Goal: Task Accomplishment & Management: Use online tool/utility

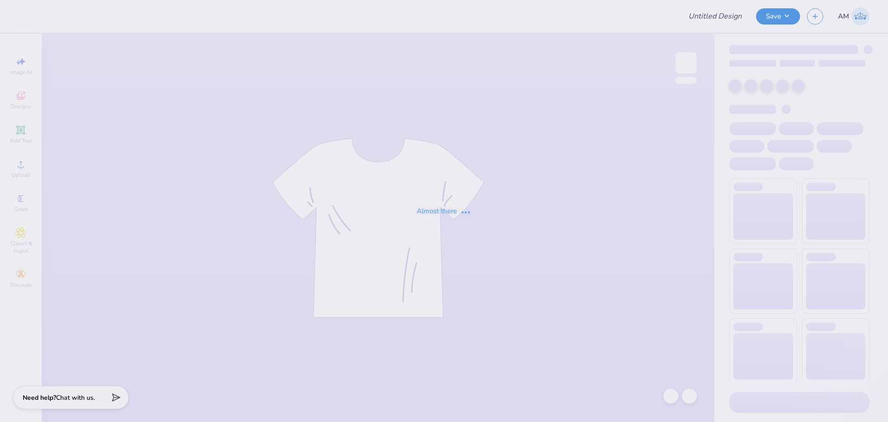
type input "vegas"
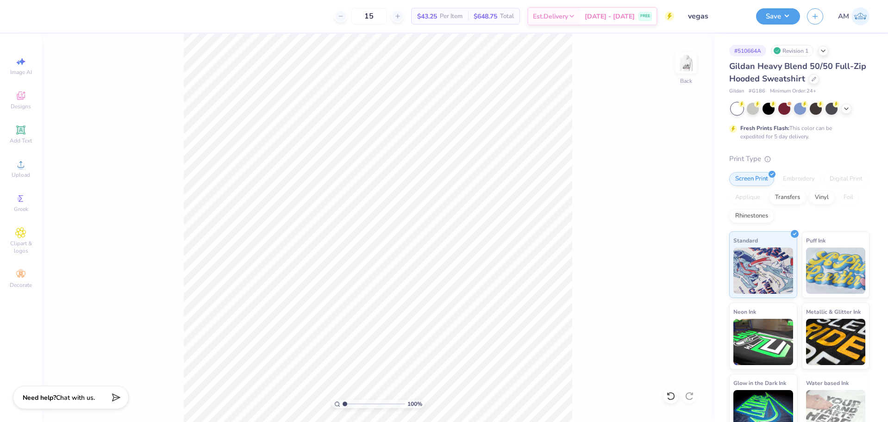
click at [595, 286] on div "100 % Back" at bounding box center [378, 228] width 673 height 388
click at [677, 398] on div at bounding box center [670, 396] width 15 height 15
click at [361, 156] on div "100 % Back" at bounding box center [378, 228] width 673 height 388
click at [694, 395] on div at bounding box center [689, 396] width 15 height 15
click at [694, 395] on div "100 % Back W 7.36 H 1.89 Y 5.81 Center Middle Top Bottom" at bounding box center [378, 228] width 673 height 388
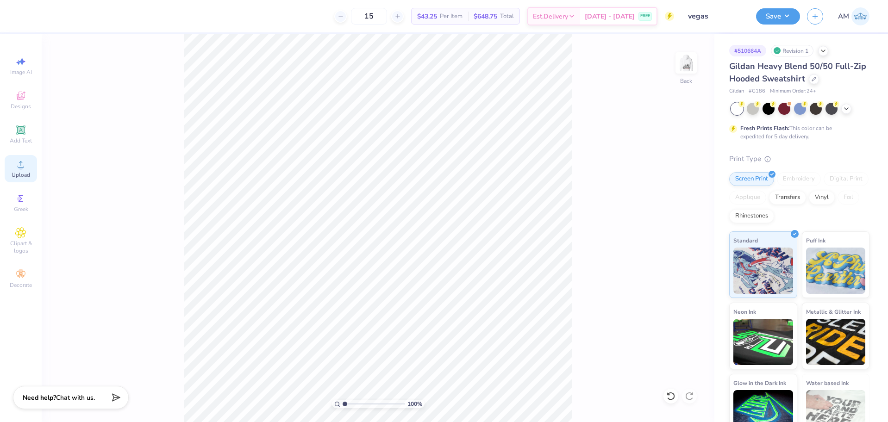
click at [28, 163] on div "Upload" at bounding box center [21, 168] width 32 height 27
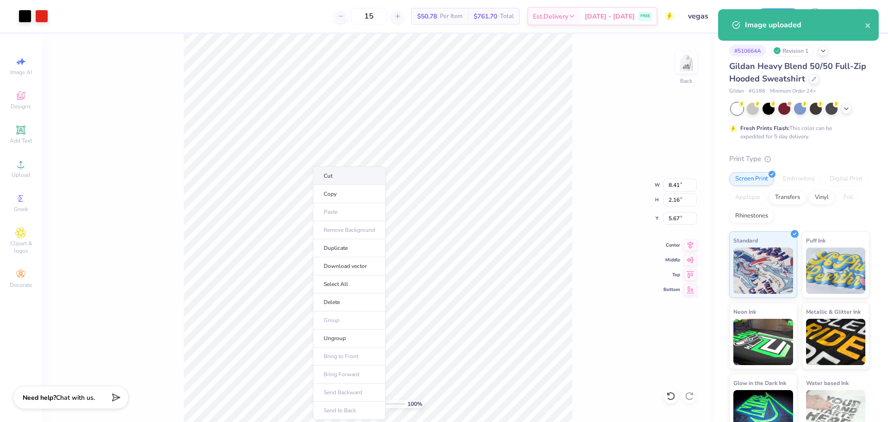
click at [331, 176] on li "Cut" at bounding box center [349, 176] width 73 height 19
click at [469, 212] on li "Paste" at bounding box center [485, 212] width 73 height 18
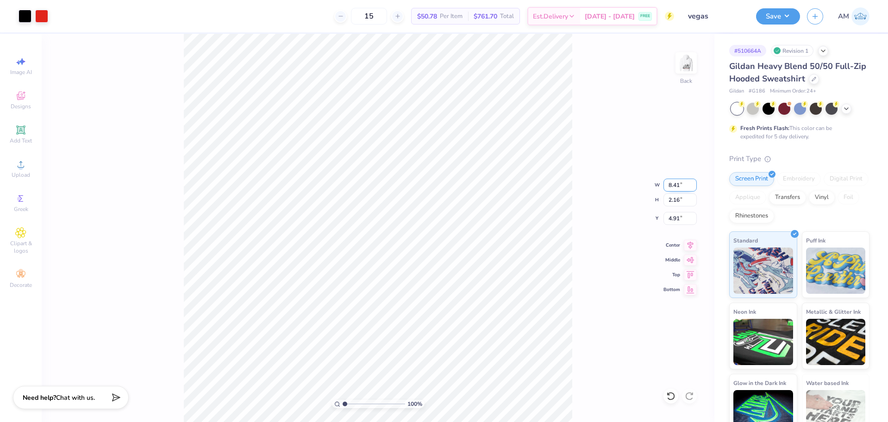
click at [670, 183] on input "8.41" at bounding box center [679, 185] width 33 height 13
type input "8"
type input "7.00"
type input "1.79"
click at [676, 217] on input "5.09" at bounding box center [679, 218] width 33 height 13
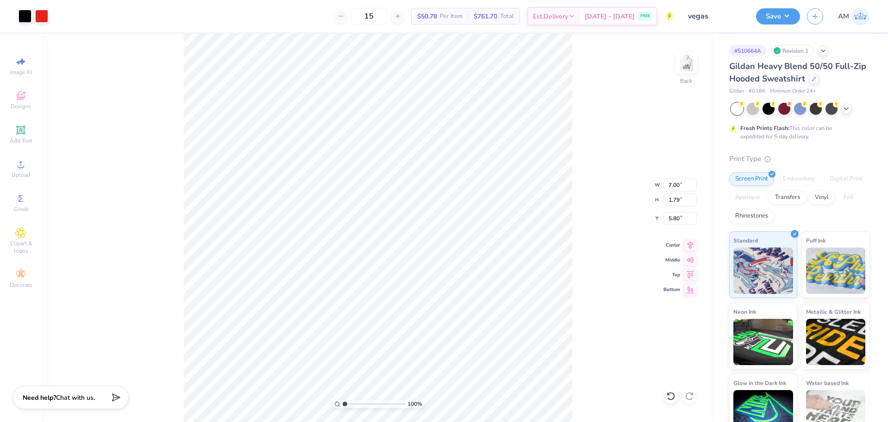
type input "5.85"
drag, startPoint x: 678, startPoint y: 221, endPoint x: 645, endPoint y: 220, distance: 33.3
click at [645, 221] on div "100 % Back W 7.00 7.00 " H 1.79 1.79 " Y 5.85 5.85 " Center Middle Top Bottom" at bounding box center [378, 228] width 673 height 388
click at [673, 219] on input "5.85" at bounding box center [679, 218] width 33 height 13
type input "5.80"
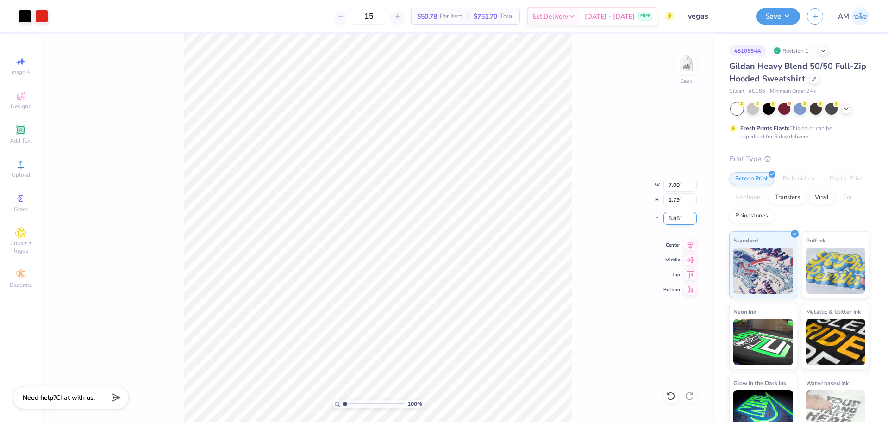
click at [672, 218] on input "5.85" at bounding box center [679, 218] width 33 height 13
type input "5.50"
click at [675, 218] on input "5.46" at bounding box center [679, 218] width 33 height 13
type input "5.50"
click at [593, 206] on div "100 % Back W 7.00 7.00 " H 1.79 1.79 " Y 5.50 5.50 " Center Middle Top Bottom" at bounding box center [378, 228] width 673 height 388
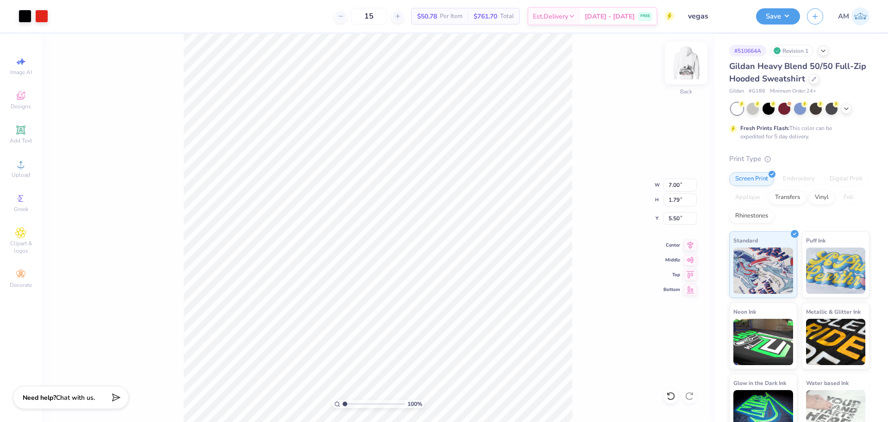
click at [682, 68] on img at bounding box center [686, 62] width 37 height 37
click at [140, 201] on div "100 % Front" at bounding box center [378, 228] width 673 height 388
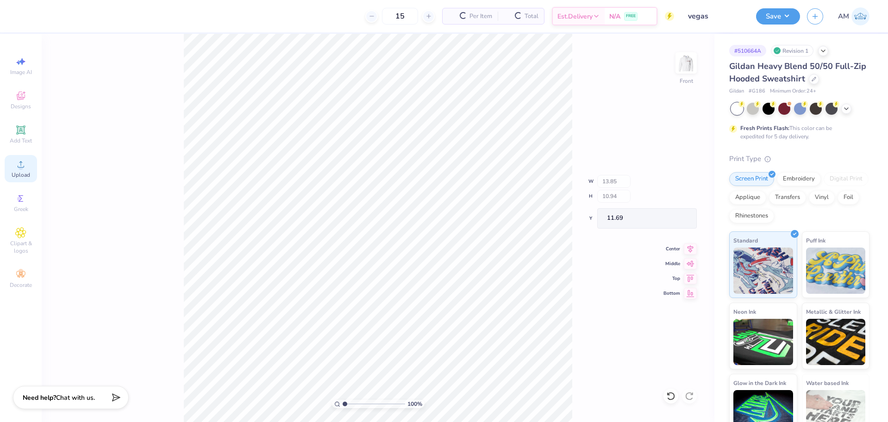
click at [19, 175] on span "Upload" at bounding box center [21, 174] width 19 height 7
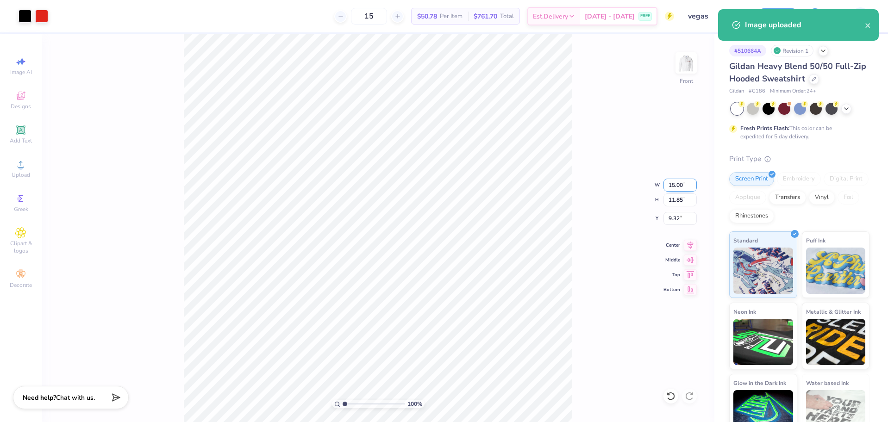
click at [675, 182] on input "15.00" at bounding box center [679, 185] width 33 height 13
type input "12.50"
type input "9.88"
type input "10.31"
click at [669, 399] on icon at bounding box center [671, 396] width 8 height 8
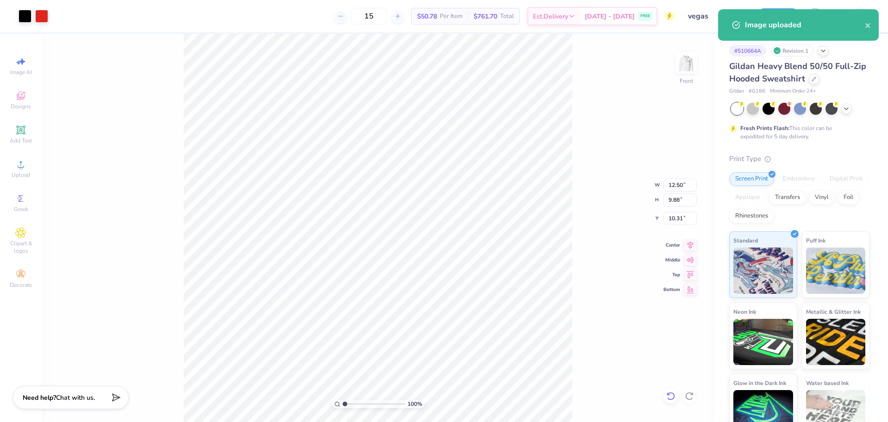
type input "15.00"
type input "11.85"
type input "9.32"
click at [669, 399] on icon at bounding box center [671, 396] width 8 height 8
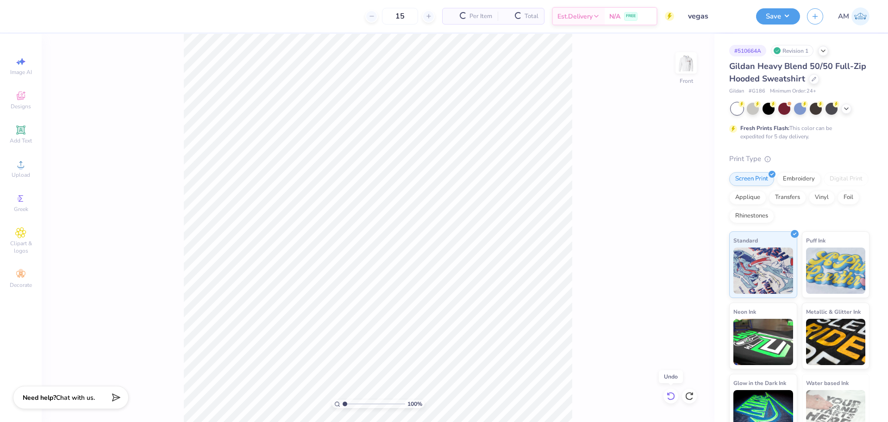
click at [669, 399] on icon at bounding box center [671, 396] width 8 height 8
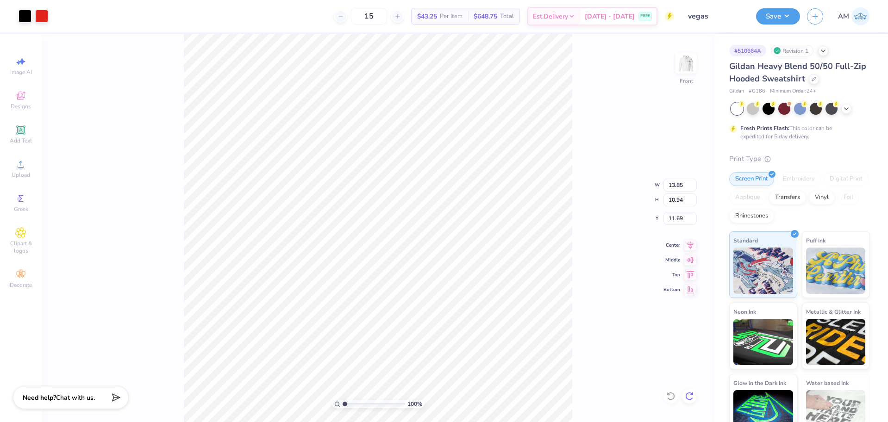
click at [686, 398] on icon at bounding box center [689, 396] width 9 height 9
type input "15.00"
type input "11.85"
type input "9.32"
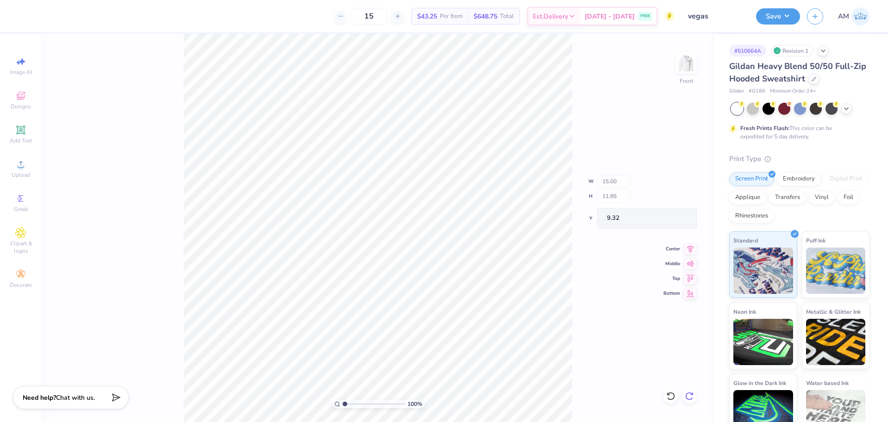
click at [686, 398] on icon at bounding box center [689, 396] width 9 height 9
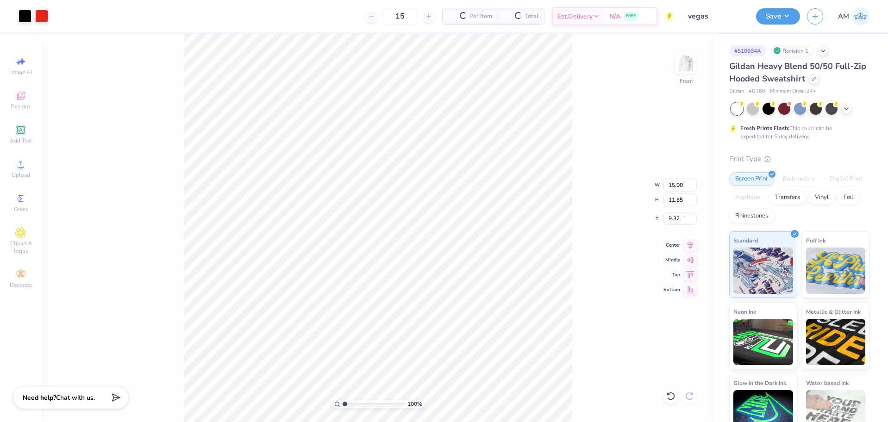
type input "12.50"
type input "9.88"
type input "10.31"
click at [686, 398] on div "100 % Front W 12.50 12.50 " H 9.88 9.88 " Y 10.31 10.31 " Center Middle Top Bot…" at bounding box center [378, 228] width 673 height 388
click at [686, 398] on div "100 % Front W 12.50 H 9.88 Y 10.31 Center Middle Top Bottom" at bounding box center [378, 228] width 673 height 388
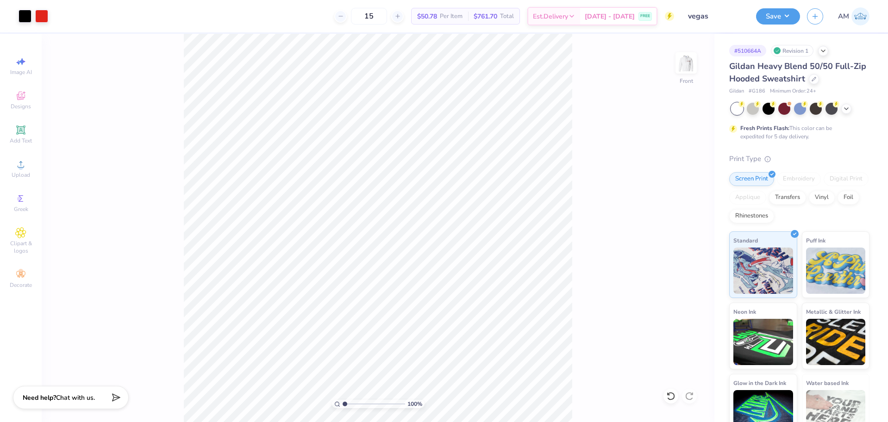
click at [684, 398] on div "100 % Front" at bounding box center [378, 228] width 673 height 388
click at [672, 217] on input "10.31" at bounding box center [679, 218] width 33 height 13
type input "11.60"
click at [691, 248] on icon at bounding box center [690, 243] width 13 height 11
click at [687, 67] on img at bounding box center [686, 62] width 37 height 37
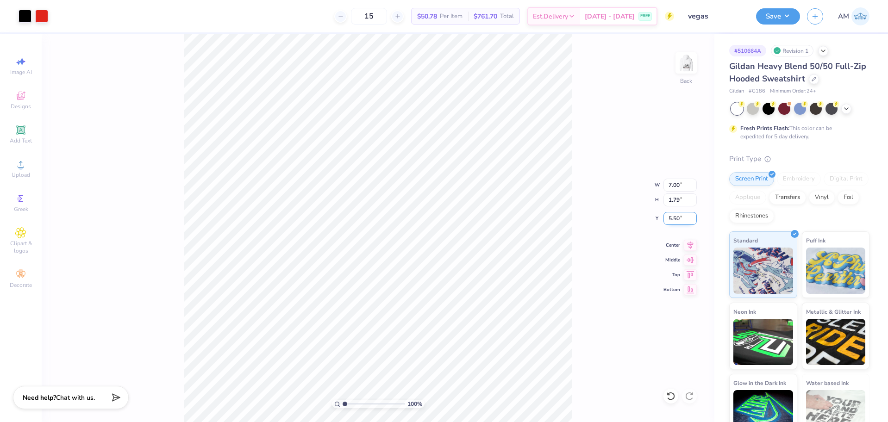
click at [679, 220] on input "5.50" at bounding box center [679, 218] width 33 height 13
type input "5.80"
click at [673, 218] on input "5.85" at bounding box center [679, 218] width 33 height 13
type input "5.80"
click at [685, 60] on img at bounding box center [686, 63] width 19 height 19
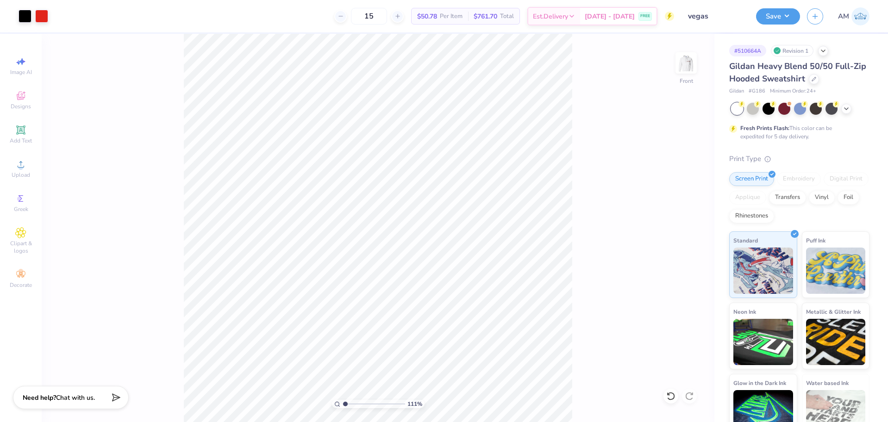
type input "1.10522621487156"
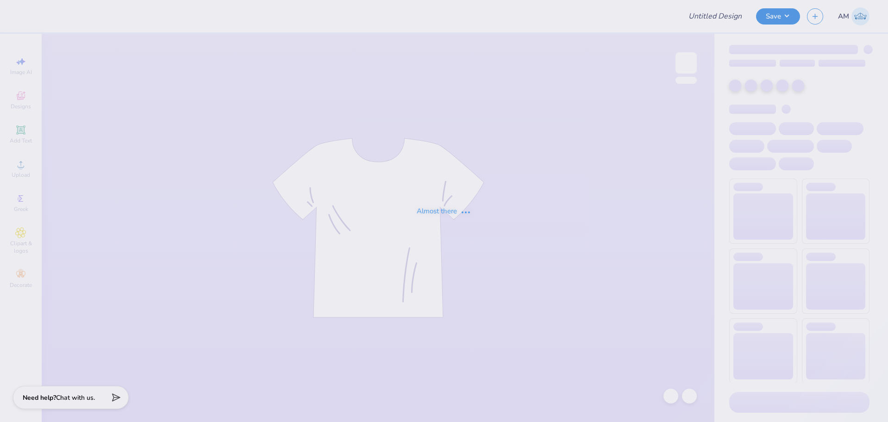
type input "theta ioda"
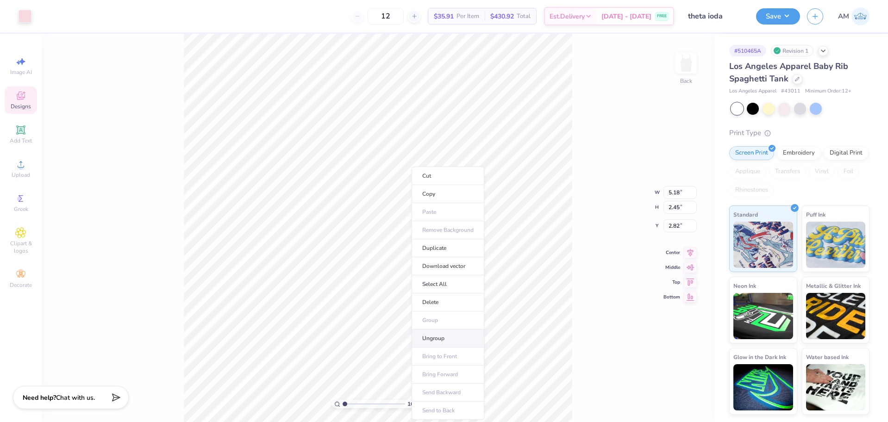
click at [428, 334] on li "Ungroup" at bounding box center [448, 339] width 73 height 18
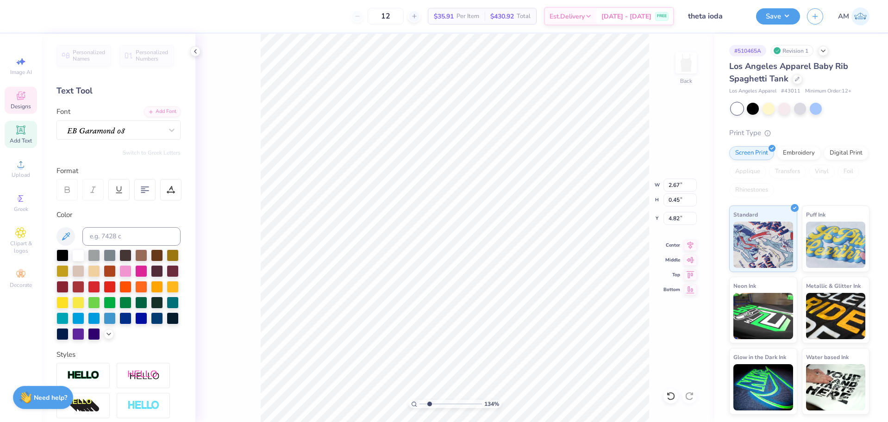
drag, startPoint x: 424, startPoint y: 404, endPoint x: 430, endPoint y: 403, distance: 6.1
type input "2.3"
click at [430, 403] on input "range" at bounding box center [450, 404] width 62 height 8
type input "4.33"
type input "1.86"
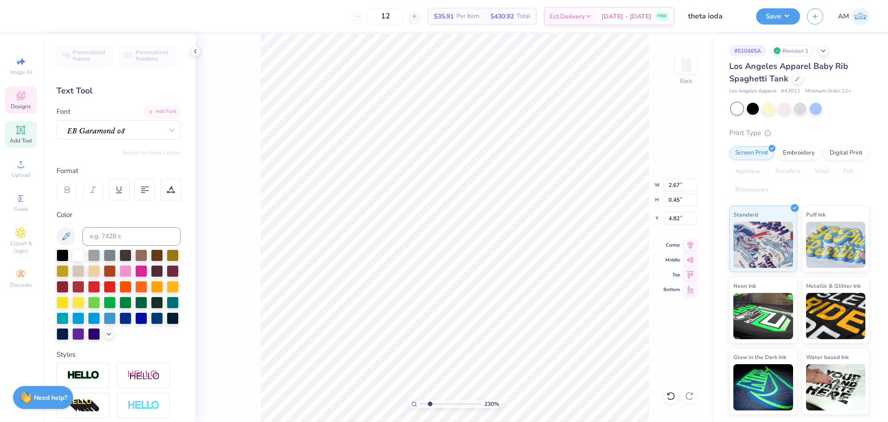
type input "2.96"
click at [673, 395] on icon at bounding box center [670, 396] width 9 height 9
type input "1.93"
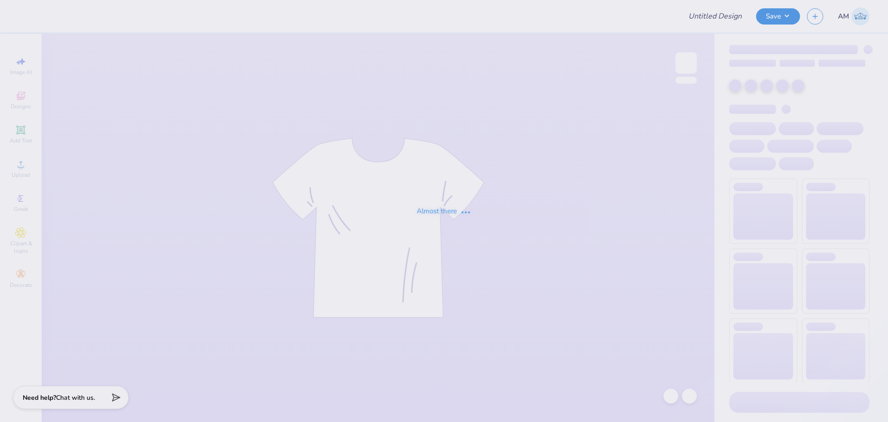
type input "MGC T-shirt"
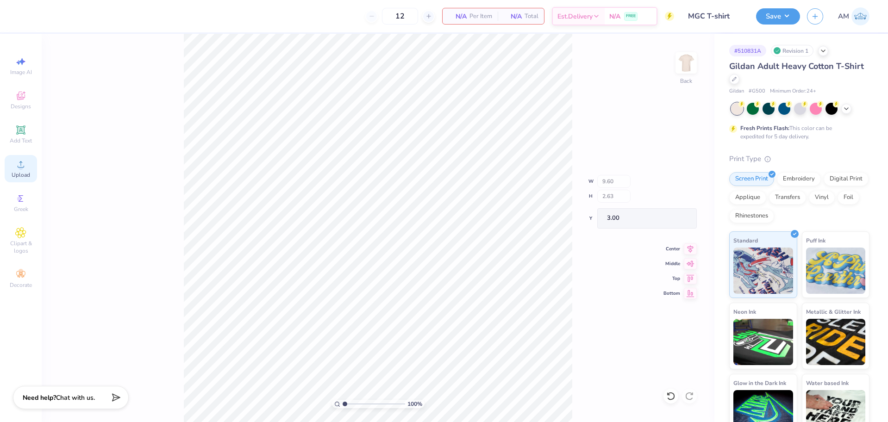
click at [35, 175] on div "Upload" at bounding box center [21, 168] width 32 height 27
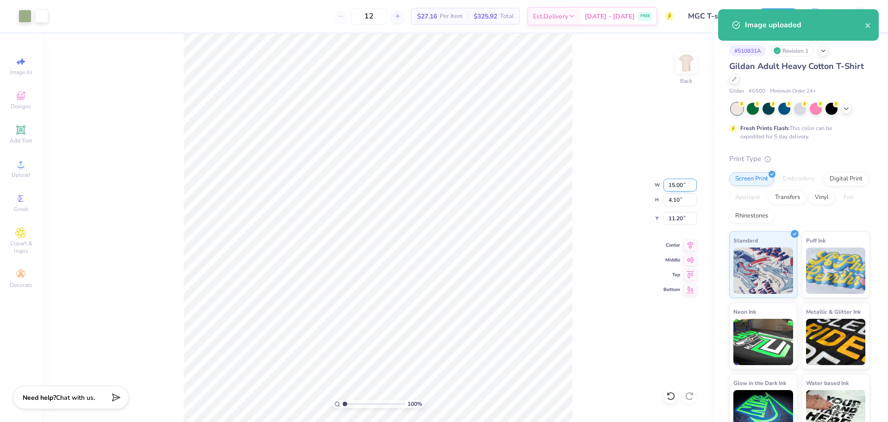
click at [678, 189] on input "15.00" at bounding box center [679, 185] width 33 height 13
type input "9.60"
type input "2.63"
click at [670, 217] on input "11.94" at bounding box center [679, 218] width 33 height 13
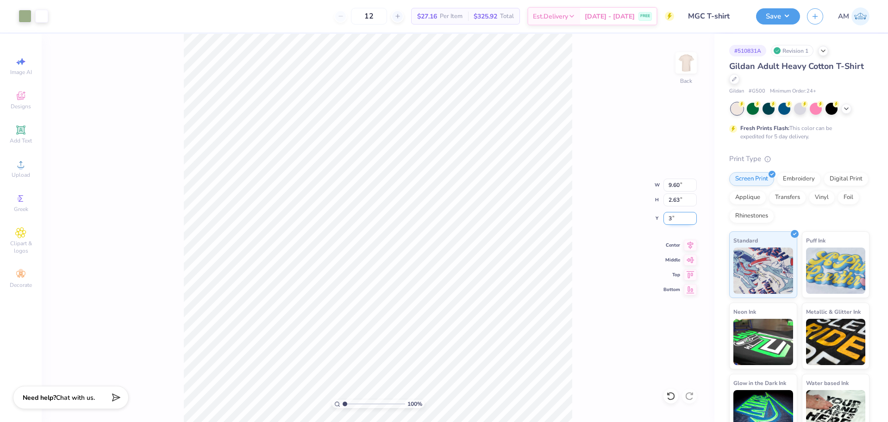
type input "3.00"
click at [687, 246] on icon at bounding box center [690, 243] width 13 height 11
click at [772, 16] on button "Save" at bounding box center [778, 15] width 44 height 16
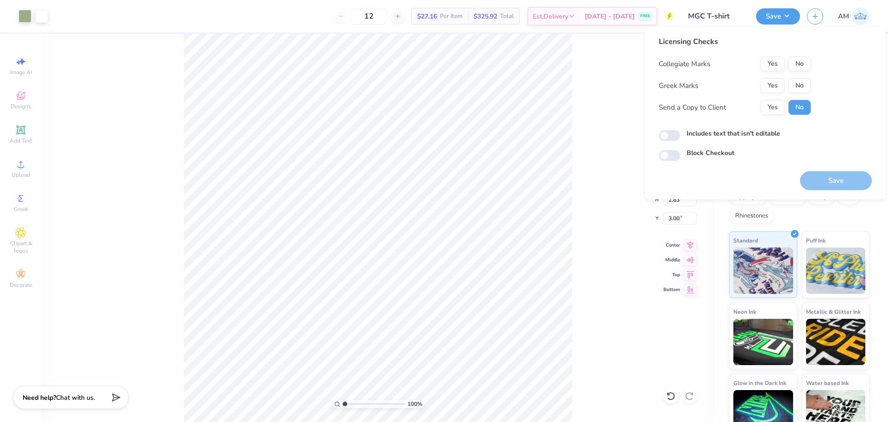
click at [803, 66] on button "No" at bounding box center [799, 63] width 22 height 15
click at [801, 86] on button "No" at bounding box center [799, 85] width 22 height 15
click at [772, 106] on button "Yes" at bounding box center [773, 107] width 24 height 15
click at [672, 133] on input "Includes text that isn't editable" at bounding box center [669, 135] width 21 height 11
checkbox input "true"
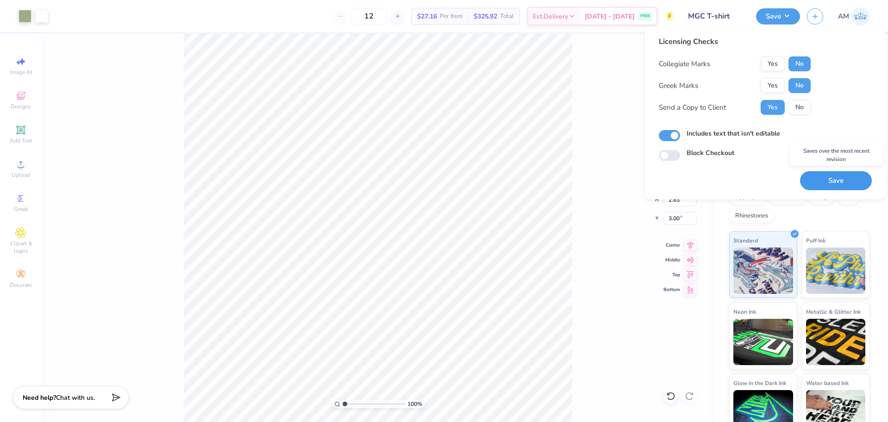
click at [833, 175] on button "Save" at bounding box center [836, 180] width 72 height 19
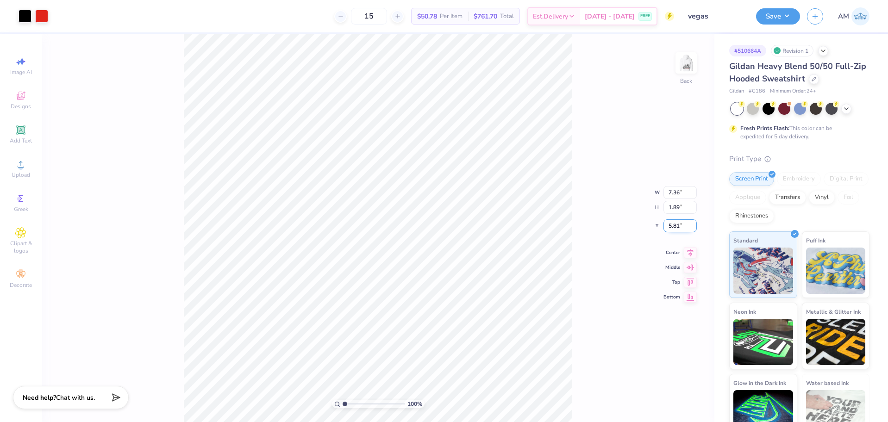
click at [675, 228] on input "5.81" at bounding box center [679, 225] width 33 height 13
type input "3.00"
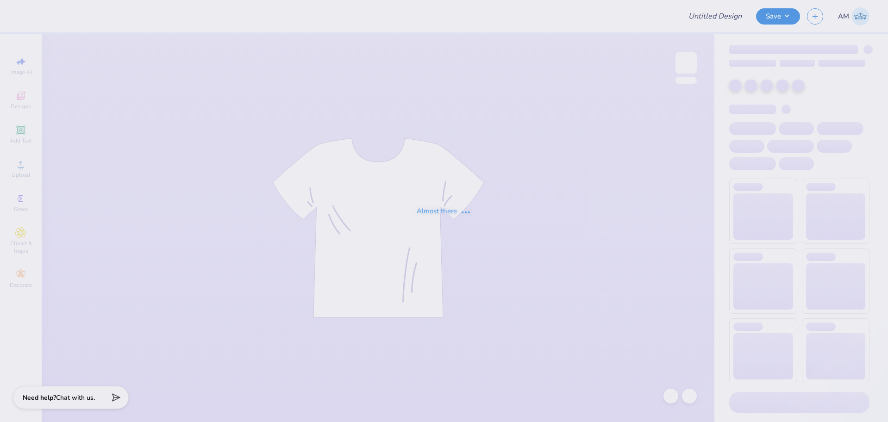
type input "Dads weekend tee"
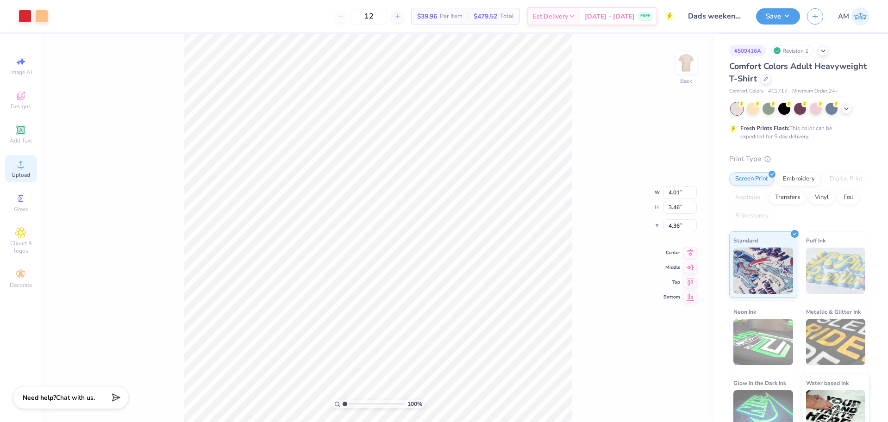
click at [27, 173] on span "Upload" at bounding box center [21, 174] width 19 height 7
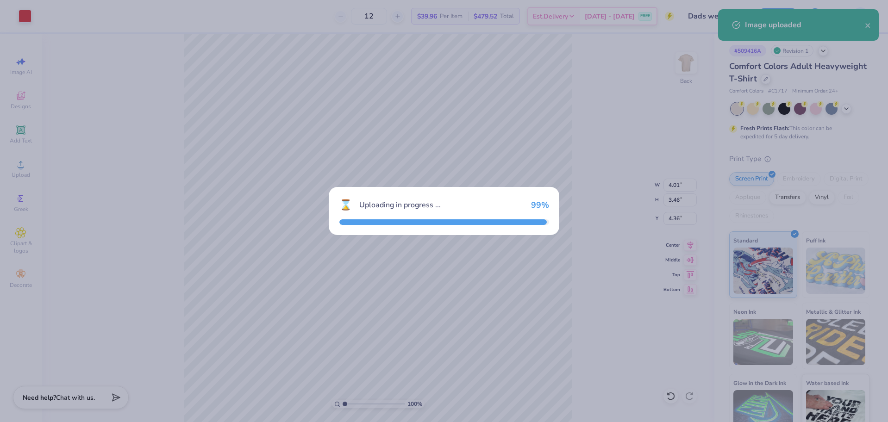
type input "14.17"
type input "4.54"
type input "10.23"
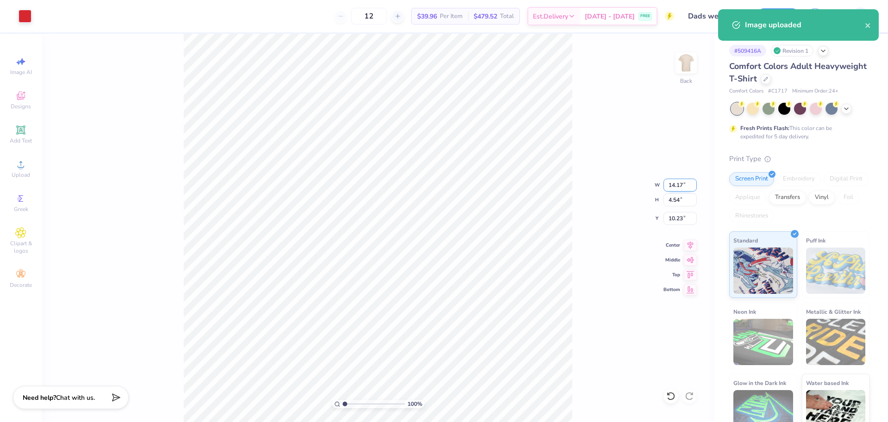
click at [677, 187] on input "14.17" at bounding box center [679, 185] width 33 height 13
type input "3.00"
type input "0.96"
type input "12.02"
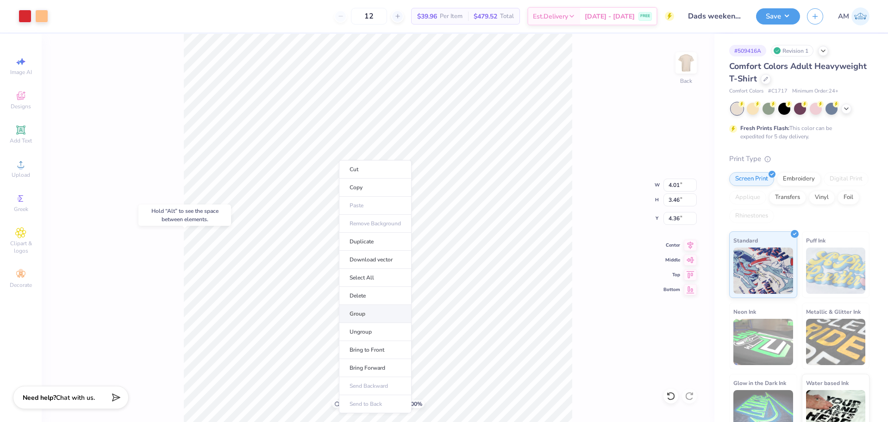
click at [363, 312] on li "Group" at bounding box center [375, 314] width 73 height 18
type input "3.00"
type input "0.96"
type input "12.02"
click at [671, 184] on input "3.00" at bounding box center [679, 185] width 33 height 13
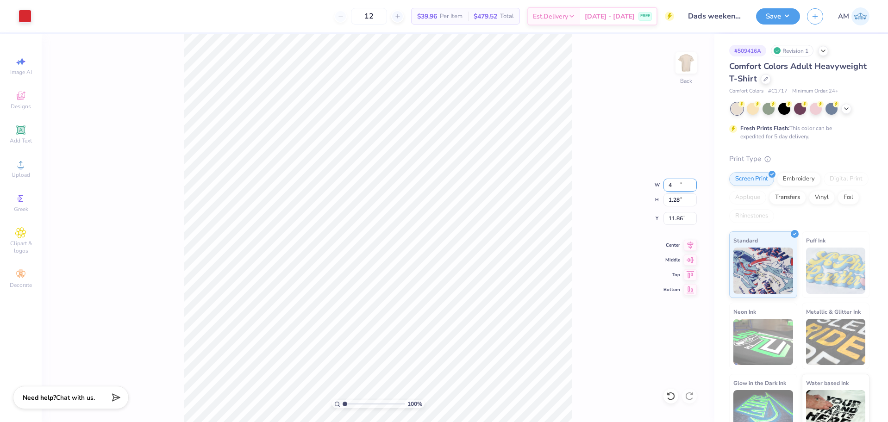
type input "4.00"
type input "1.28"
type input "11.86"
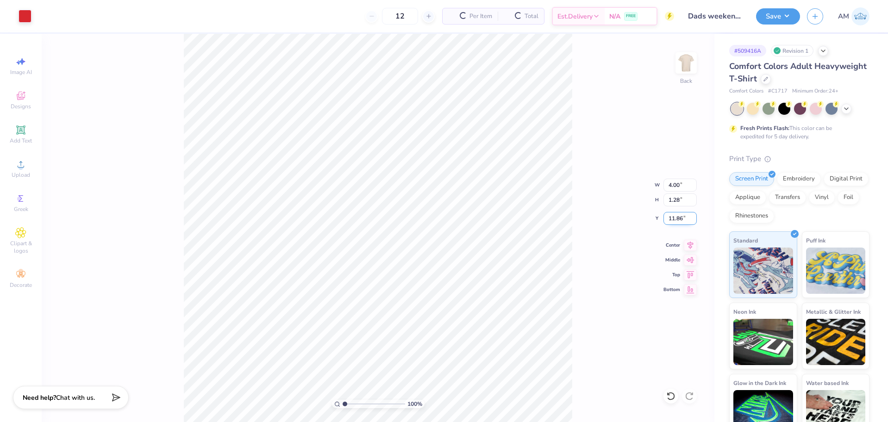
click at [673, 216] on input "11.86" at bounding box center [679, 218] width 33 height 13
type input "3.00"
click at [771, 12] on button "Save" at bounding box center [778, 15] width 44 height 16
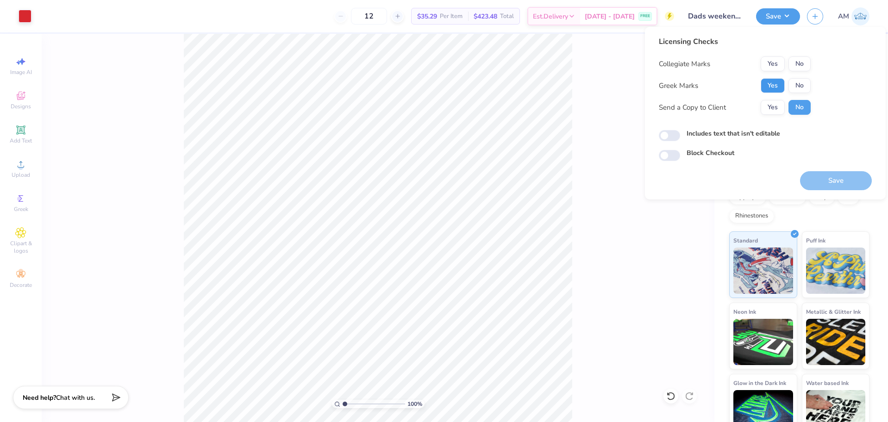
click at [774, 79] on button "Yes" at bounding box center [773, 85] width 24 height 15
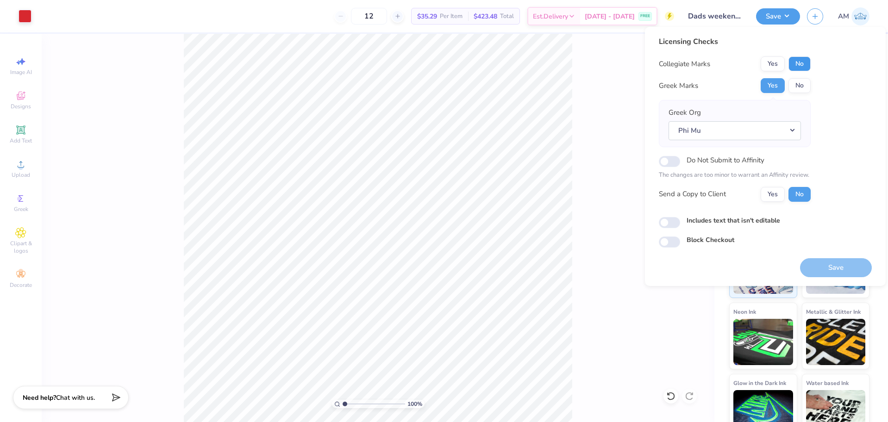
click at [797, 66] on button "No" at bounding box center [799, 63] width 22 height 15
drag, startPoint x: 772, startPoint y: 194, endPoint x: 723, endPoint y: 212, distance: 52.6
click at [770, 194] on button "Yes" at bounding box center [773, 194] width 24 height 15
click at [672, 225] on input "Includes text that isn't editable" at bounding box center [669, 222] width 21 height 11
checkbox input "true"
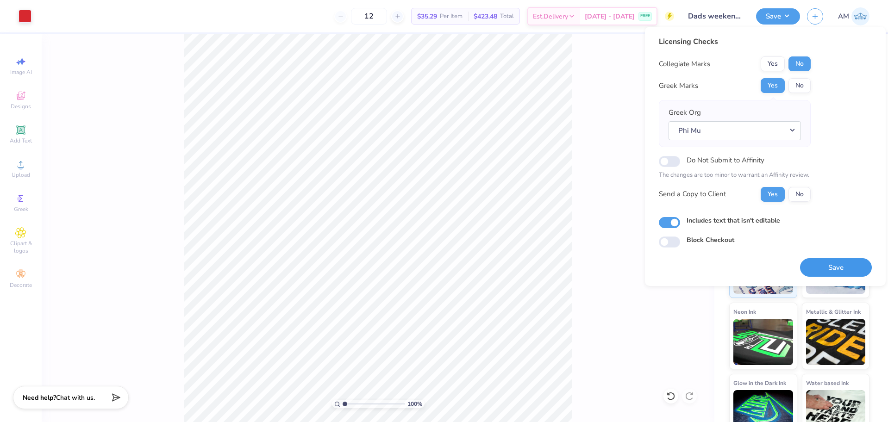
click at [831, 262] on button "Save" at bounding box center [836, 267] width 72 height 19
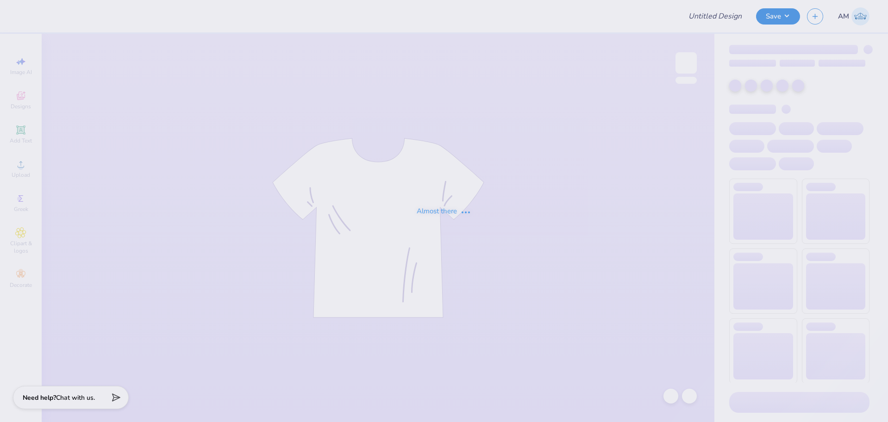
type input "theta ioda"
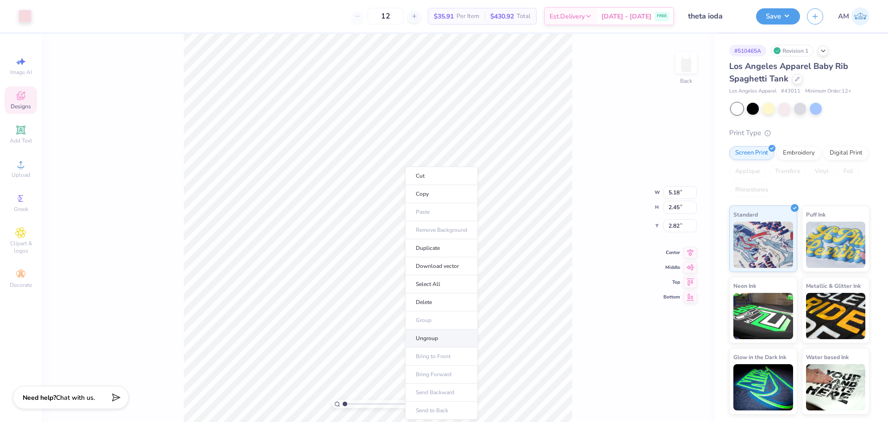
click at [433, 335] on li "Ungroup" at bounding box center [441, 339] width 73 height 18
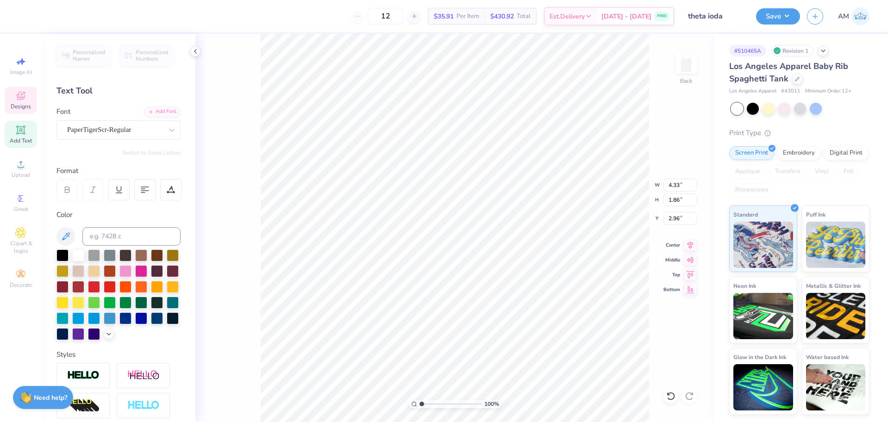
scroll to position [8, 1]
type textarea "AdPi"
type textarea "ADPi"
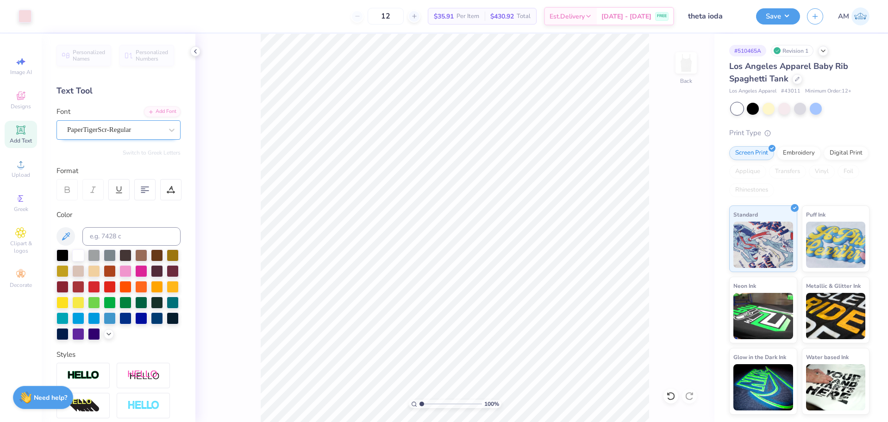
click at [144, 129] on div "PaperTigerScr-Regular" at bounding box center [114, 130] width 97 height 14
click at [669, 397] on icon at bounding box center [670, 396] width 9 height 9
click at [670, 397] on icon at bounding box center [670, 396] width 9 height 9
click at [670, 397] on div "100 % Back" at bounding box center [454, 228] width 519 height 388
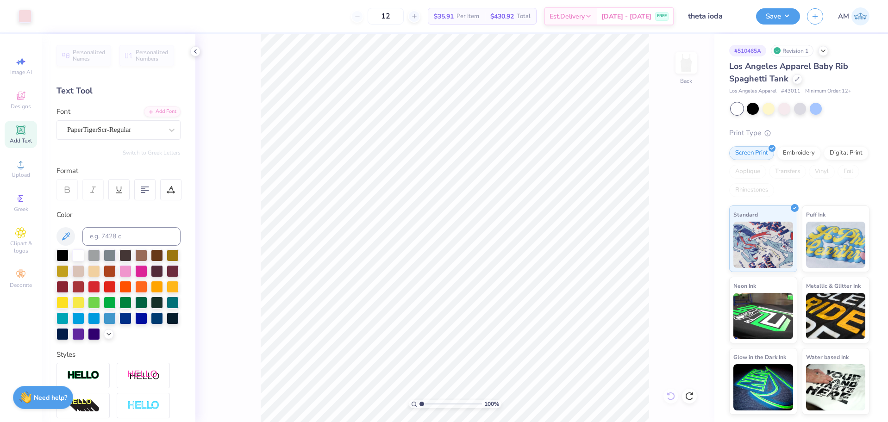
click at [670, 397] on div "100 % Back" at bounding box center [454, 228] width 519 height 388
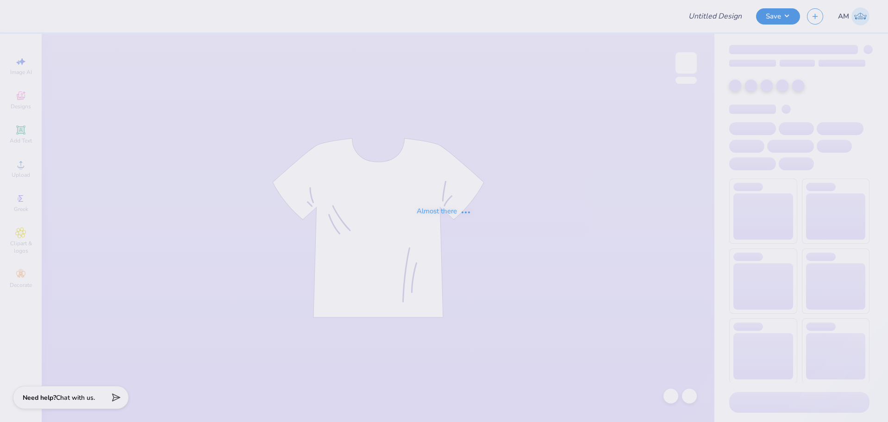
type input "theta ioda"
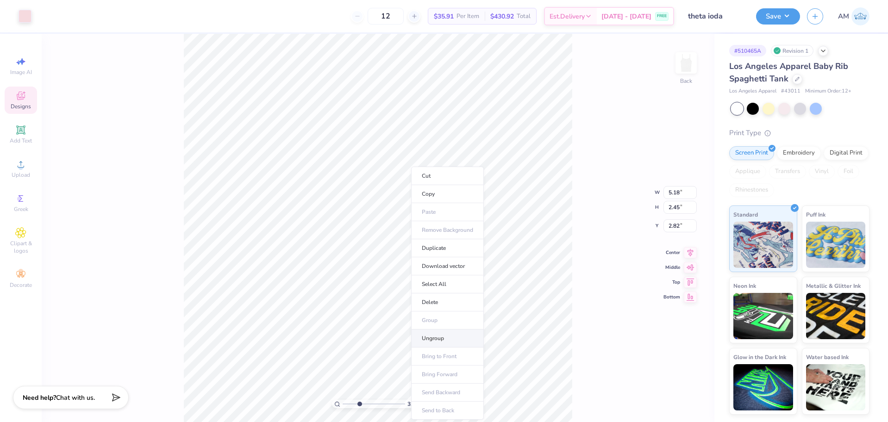
click at [437, 341] on li "Ungroup" at bounding box center [447, 339] width 73 height 18
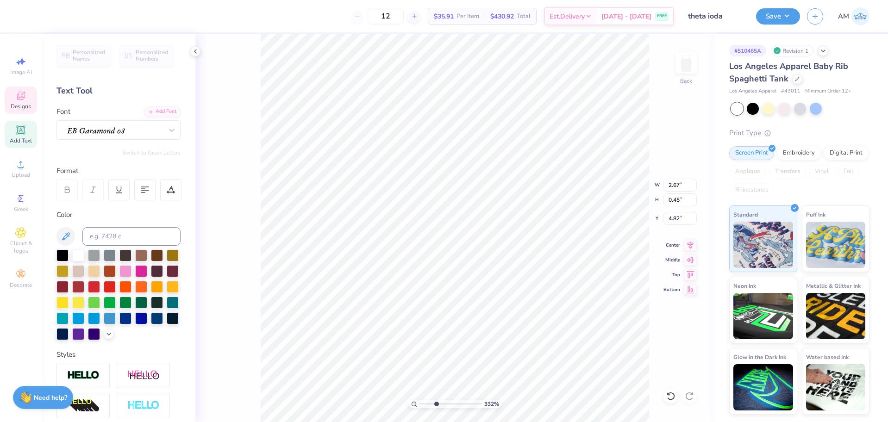
scroll to position [8, 2]
type input "3.32211092047231"
type textarea "Theta Ioa"
type input "3.32211092047231"
type textarea "Theta Iota"
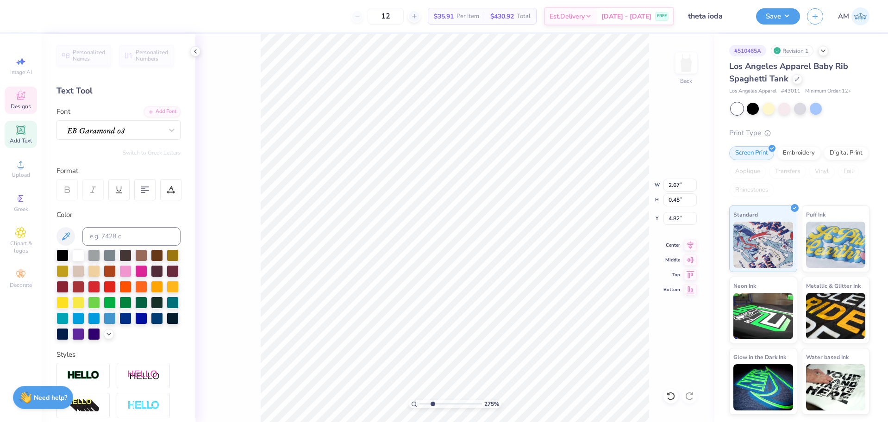
type input "2.75"
click at [432, 406] on input "range" at bounding box center [450, 404] width 62 height 8
type input "0.73"
type input "0.72"
type input "2.86"
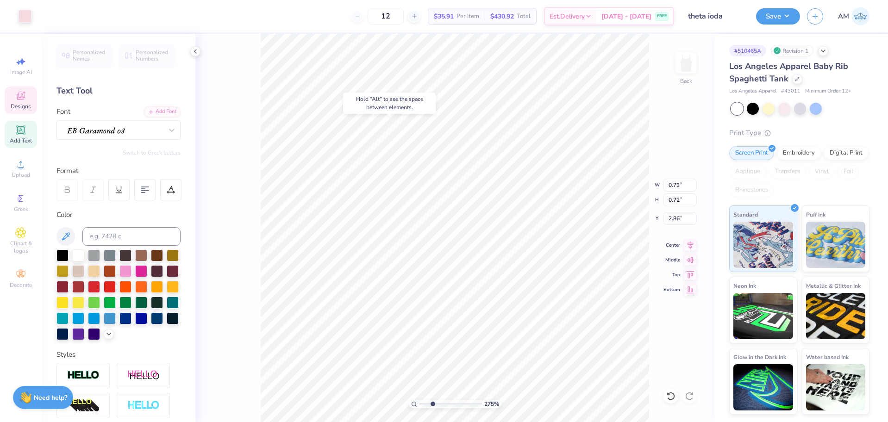
type input "4.33"
type input "1.86"
type input "2.96"
type textarea "ADPi"
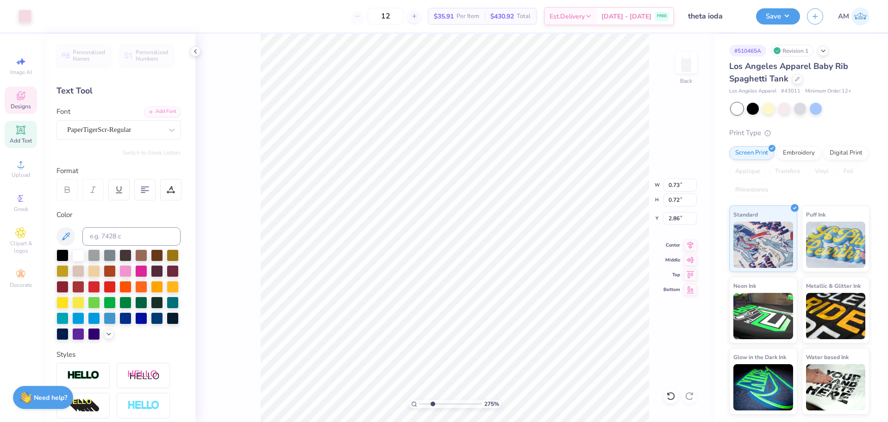
type input "2.98"
type input "9.13580503129886"
type input "3.01"
type input "9.13580503129886"
type input "0.71"
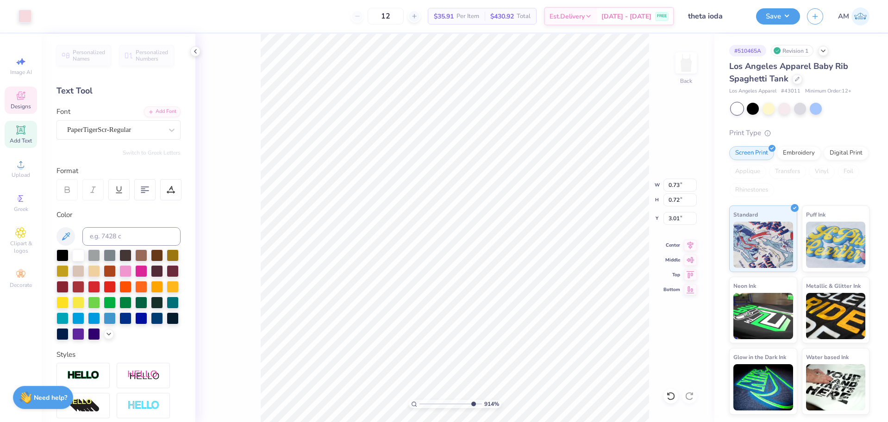
type input "3.02"
type input "9.13580503129886"
type input "3.03"
type input "9.13580503129886"
type input "3.02"
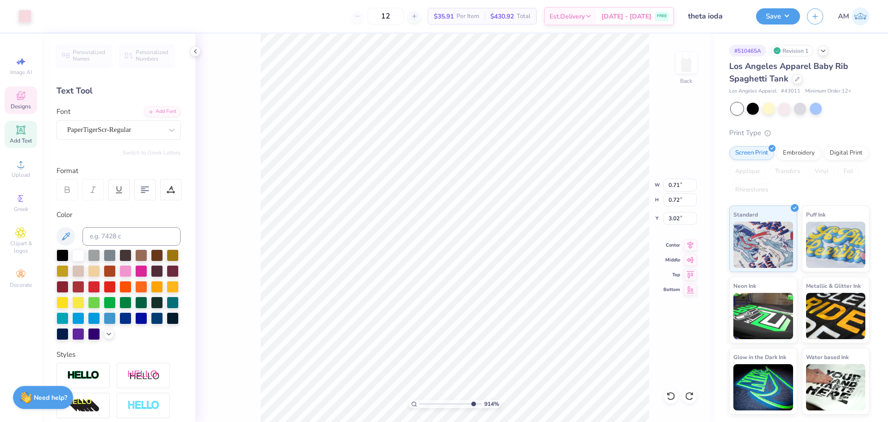
type input "9.13580503129886"
type input "0.73"
type input "3.01"
drag, startPoint x: 473, startPoint y: 402, endPoint x: 412, endPoint y: 412, distance: 61.9
click at [419, 408] on input "range" at bounding box center [450, 404] width 62 height 8
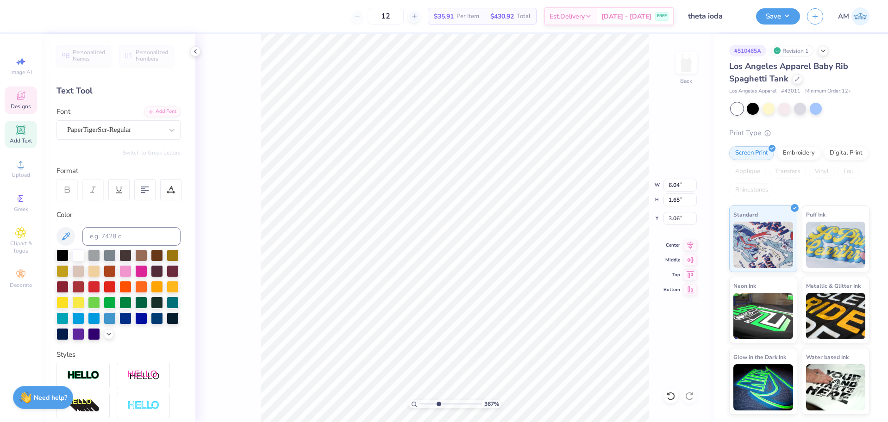
type input "3.6716840780171"
type input "4.44"
type input "3.6716840780171"
type input "3.06"
type input "1"
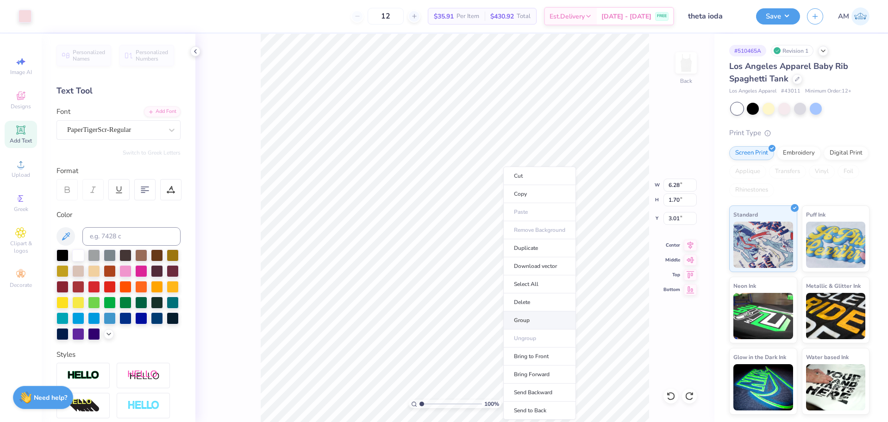
click at [522, 318] on li "Group" at bounding box center [539, 321] width 73 height 18
type input "2.52"
type input "0.45"
type input "4.82"
click at [668, 397] on icon at bounding box center [670, 396] width 9 height 9
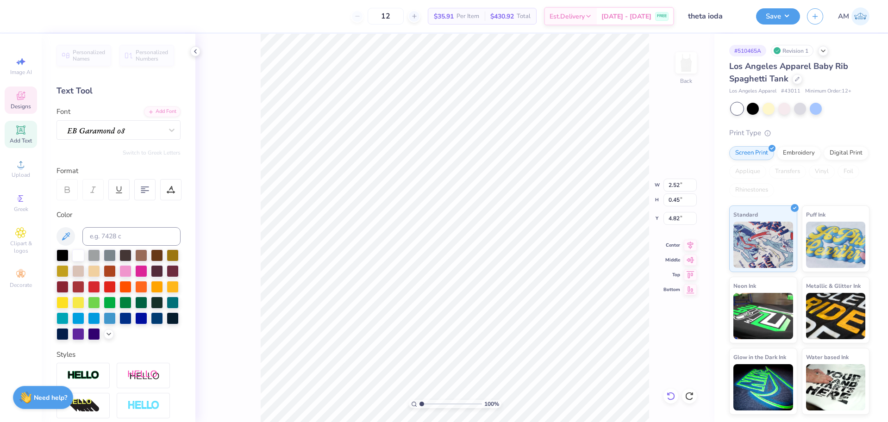
click at [668, 397] on icon at bounding box center [670, 396] width 9 height 9
click at [668, 395] on icon at bounding box center [669, 394] width 2 height 2
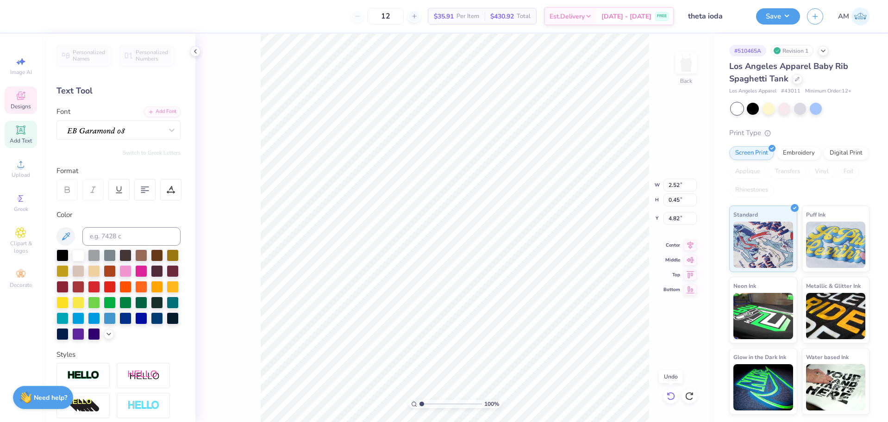
click at [668, 395] on icon at bounding box center [669, 394] width 2 height 2
click at [668, 395] on div "100 % Back" at bounding box center [454, 228] width 519 height 388
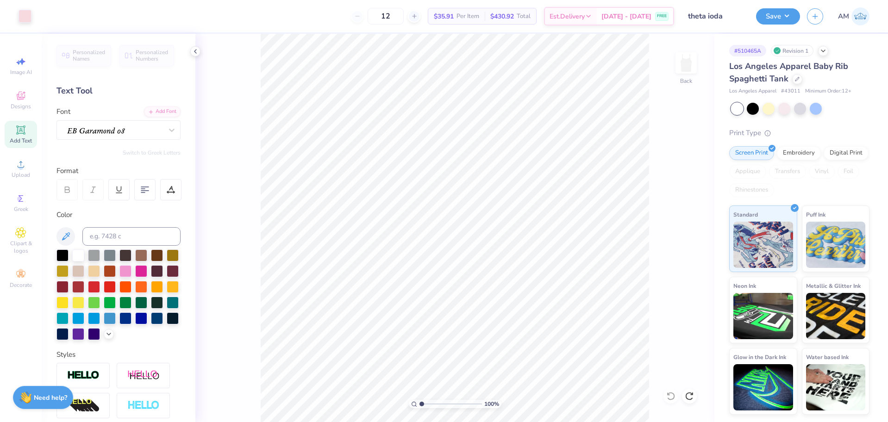
click at [668, 395] on div "100 % Back" at bounding box center [454, 228] width 519 height 388
click at [692, 392] on body "Art colors 12 $35.91 Per Item $430.92 Total Est. Delivery Sep 5 - 8 FREE Design…" at bounding box center [444, 211] width 888 height 422
click at [692, 392] on icon at bounding box center [689, 396] width 9 height 9
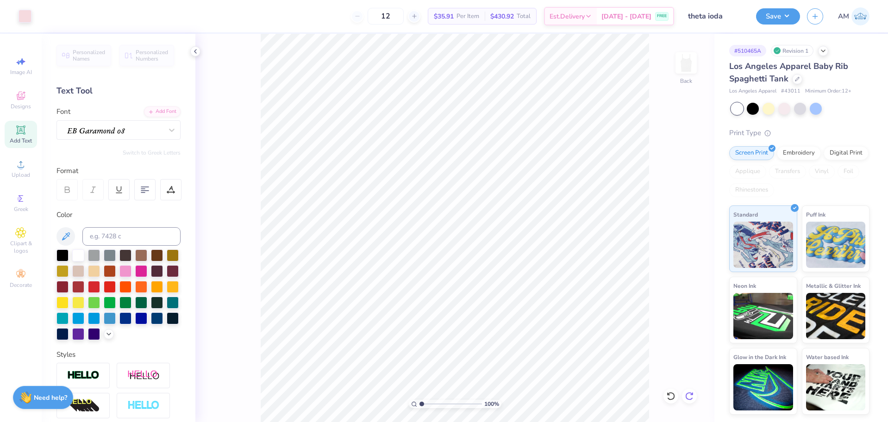
click at [687, 395] on icon at bounding box center [689, 396] width 8 height 8
click at [687, 395] on icon at bounding box center [689, 396] width 9 height 9
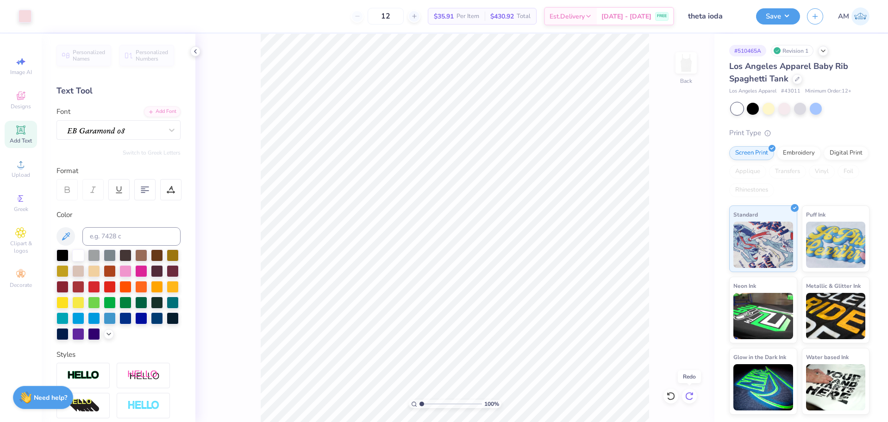
click at [687, 395] on icon at bounding box center [689, 396] width 9 height 9
click at [687, 395] on div "100 % Back" at bounding box center [454, 228] width 519 height 388
click at [685, 243] on icon at bounding box center [690, 243] width 13 height 11
type input "4.71"
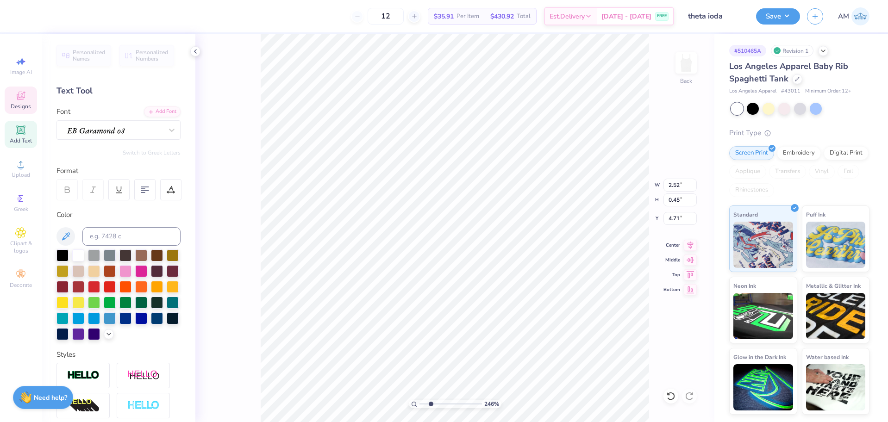
type input "2.46071092039642"
type input "4.80"
drag, startPoint x: 430, startPoint y: 404, endPoint x: 398, endPoint y: 404, distance: 32.4
type input "1"
click at [419, 404] on input "range" at bounding box center [450, 404] width 62 height 8
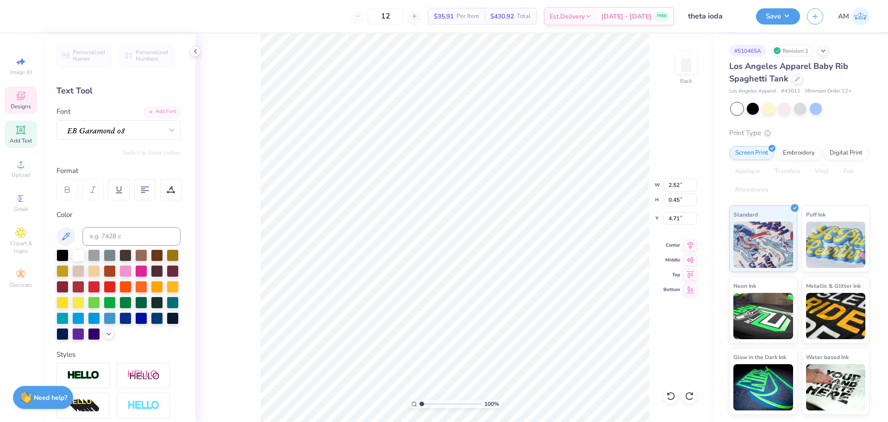
type input "4.80"
click at [512, 320] on li "Group" at bounding box center [523, 321] width 73 height 18
click at [198, 50] on icon at bounding box center [195, 51] width 7 height 7
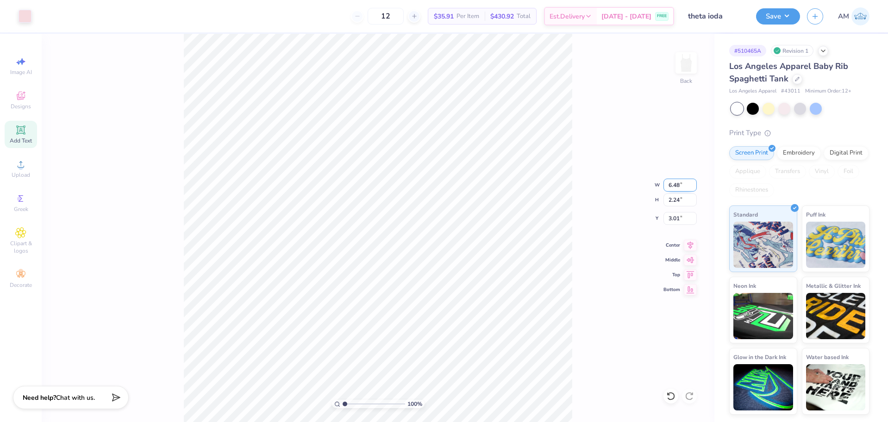
click at [670, 184] on input "6.48" at bounding box center [679, 185] width 33 height 13
type input "6.50"
type input "2.25"
click at [679, 219] on input "3.01" at bounding box center [679, 218] width 33 height 13
type input "3.00"
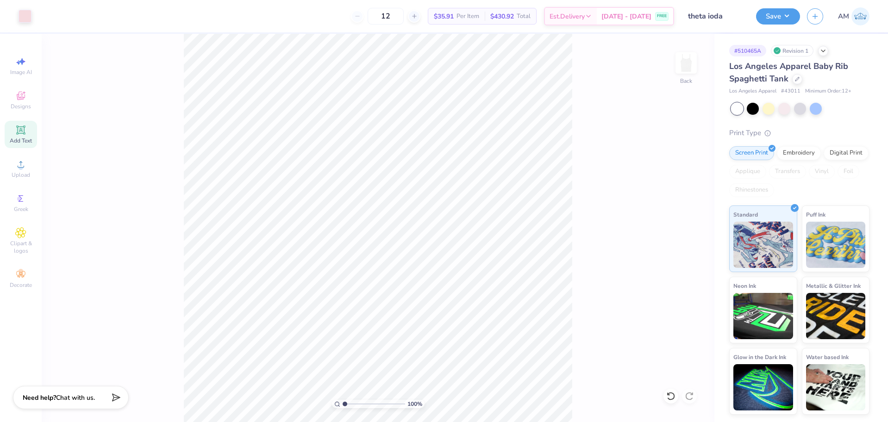
click at [291, 200] on div "100 % Back" at bounding box center [378, 228] width 673 height 388
click at [459, 335] on li "Ungroup" at bounding box center [471, 339] width 73 height 18
click at [488, 328] on ul "Cut Copy Paste Remove Background Duplicate Download vector Select All Delete Gr…" at bounding box center [486, 293] width 73 height 253
click at [482, 335] on li "Ungroup" at bounding box center [486, 339] width 73 height 18
type input "7.39645378545818"
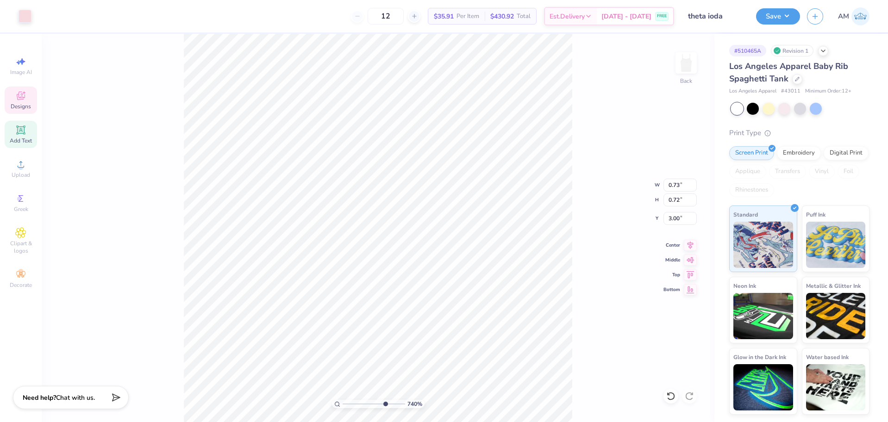
type input "2.99"
click at [450, 322] on li "Group" at bounding box center [458, 321] width 73 height 18
click at [688, 246] on icon at bounding box center [690, 243] width 13 height 11
click at [455, 320] on li "Group" at bounding box center [460, 321] width 73 height 18
click at [774, 19] on button "Save" at bounding box center [778, 15] width 44 height 16
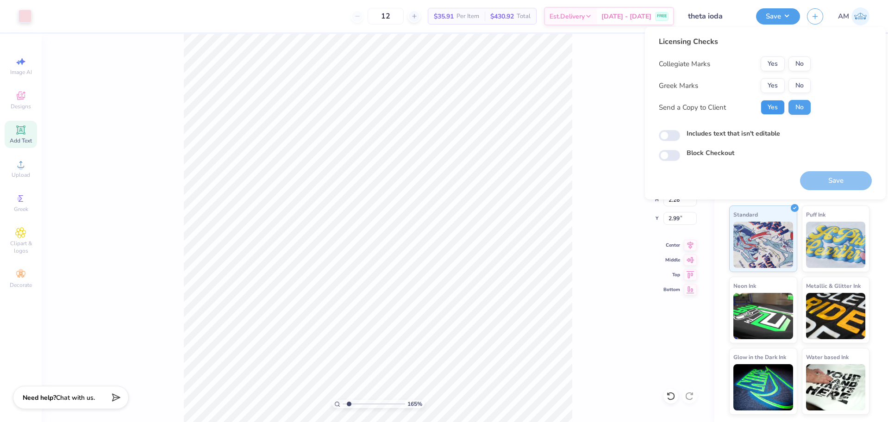
click at [772, 111] on button "Yes" at bounding box center [773, 107] width 24 height 15
click at [806, 85] on button "No" at bounding box center [799, 85] width 22 height 15
click at [805, 67] on button "No" at bounding box center [799, 63] width 22 height 15
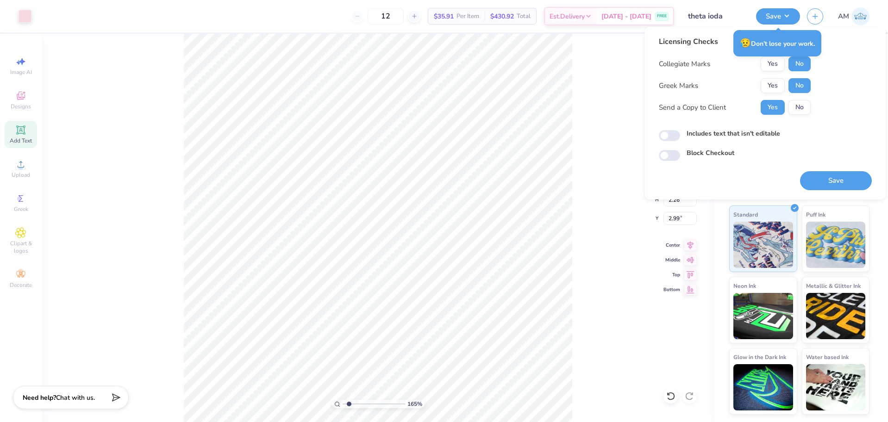
type input "1.64913377760655"
click at [642, 239] on div "165 % Back W 6.51 6.51 " H 2.26 2.26 " Y 2.99 2.99 " Center Middle Top Bottom" at bounding box center [378, 228] width 673 height 388
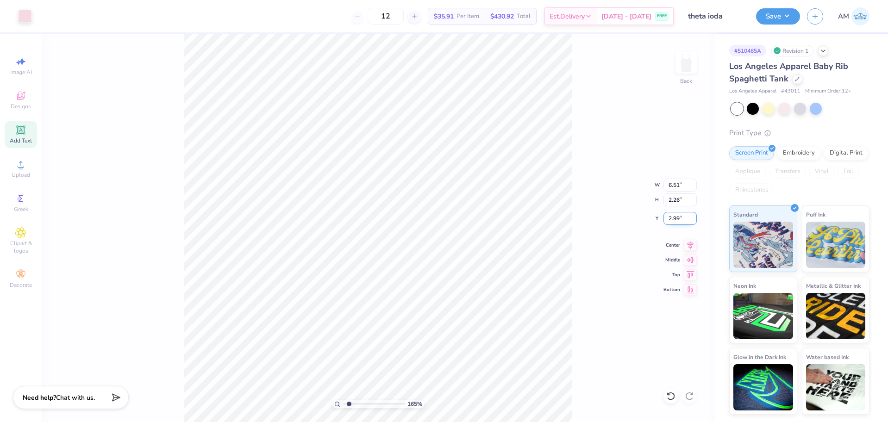
click at [673, 218] on input "2.99" at bounding box center [679, 218] width 33 height 13
type input "3"
click at [586, 225] on div "165 % Back W 6.51 6.51 " H 2.26 2.26 " Y 3 3 " Center Middle Top Bottom" at bounding box center [378, 228] width 673 height 388
type input "1.64913377760655"
click at [670, 216] on input "2.99" at bounding box center [679, 218] width 33 height 13
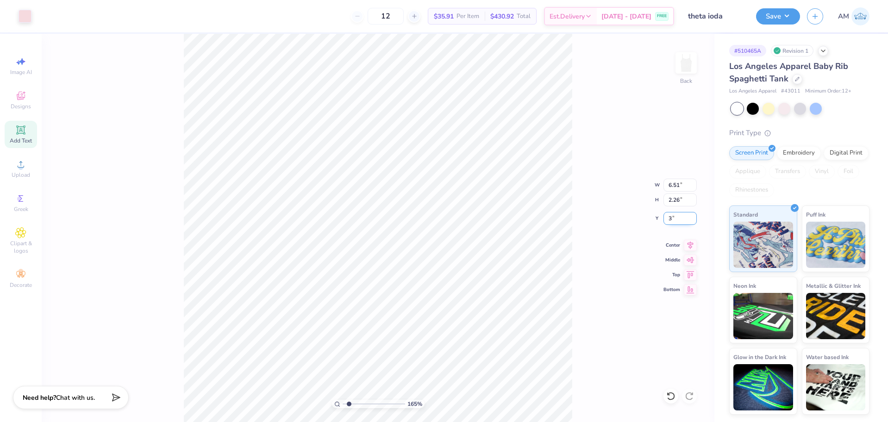
type input "3"
type input "1.64913377760655"
type input "3.00"
click at [690, 247] on icon at bounding box center [690, 243] width 13 height 11
click at [669, 395] on icon at bounding box center [669, 394] width 2 height 2
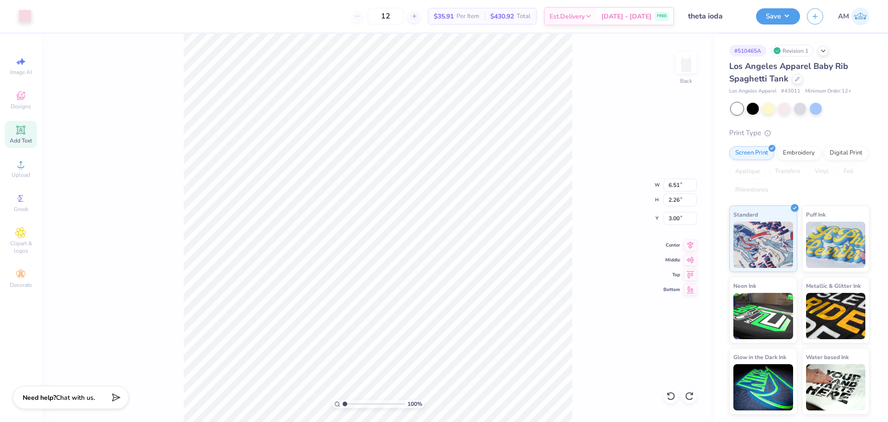
drag, startPoint x: 348, startPoint y: 406, endPoint x: 329, endPoint y: 406, distance: 19.5
type input "1"
click at [343, 406] on input "range" at bounding box center [374, 404] width 62 height 8
click at [673, 184] on input "6.51" at bounding box center [679, 185] width 33 height 13
type input "6.50"
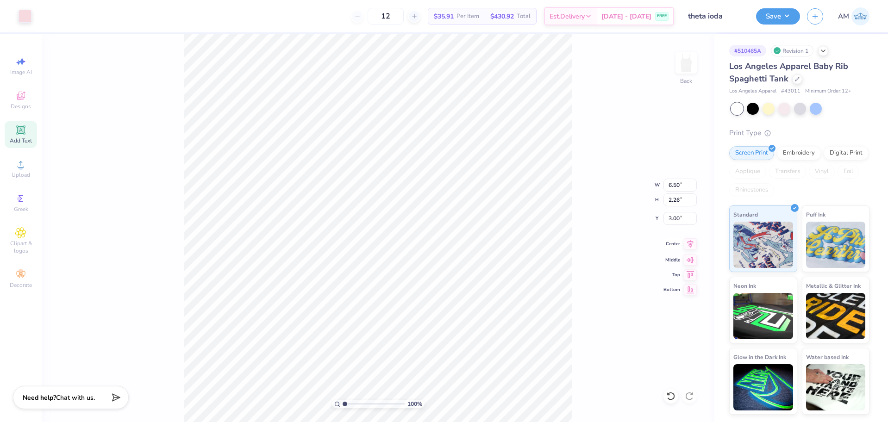
click at [694, 250] on div "100 % Back W 6.50 6.50 " H 2.26 2.26 " Y 3.00 3.00 " Center Middle Top Bottom" at bounding box center [378, 228] width 673 height 388
click at [670, 393] on icon at bounding box center [670, 396] width 9 height 9
click at [673, 184] on input "6.51" at bounding box center [679, 185] width 33 height 13
type input "6.50"
click at [774, 18] on button "Save" at bounding box center [778, 15] width 44 height 16
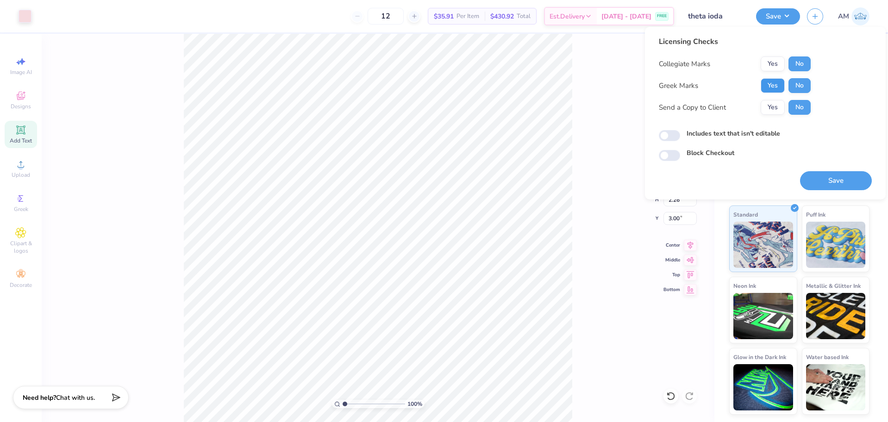
click at [768, 87] on button "Yes" at bounding box center [773, 85] width 24 height 15
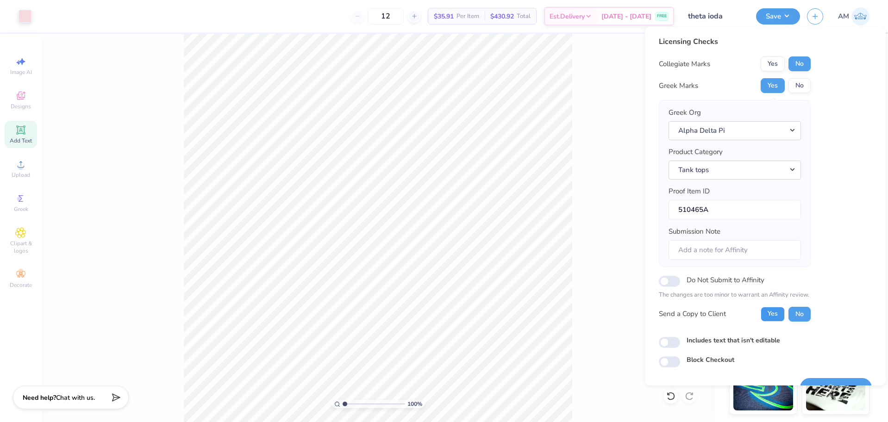
click at [772, 312] on button "Yes" at bounding box center [773, 314] width 24 height 15
click at [674, 344] on input "Includes text that isn't editable" at bounding box center [669, 342] width 21 height 11
checkbox input "true"
click at [718, 246] on input "Submission Note" at bounding box center [734, 250] width 132 height 20
click at [712, 254] on input "Theta Iota, Gen merch" at bounding box center [734, 250] width 132 height 20
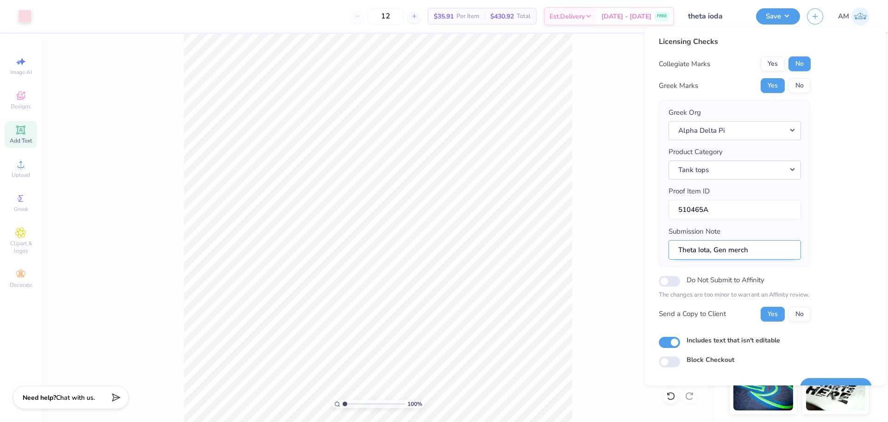
click at [714, 253] on input "Theta Iota, Gen merch" at bounding box center [734, 250] width 132 height 20
type input "Theta Iota, Gen merch"
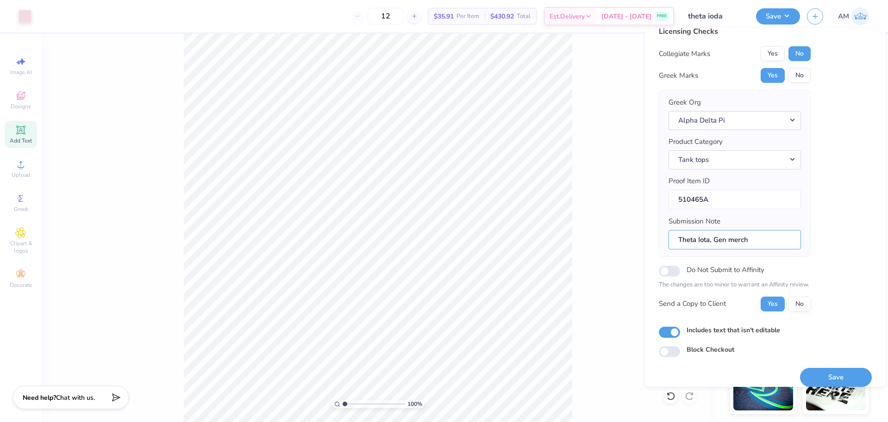
scroll to position [20, 0]
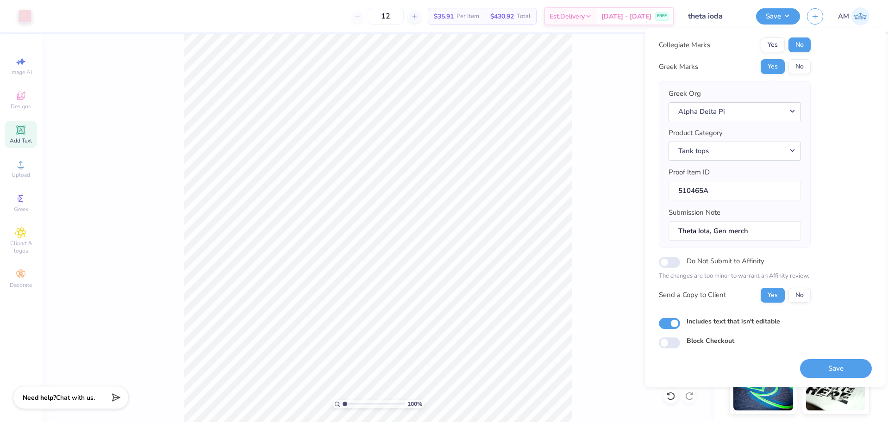
click at [811, 359] on div "Save" at bounding box center [836, 368] width 72 height 19
click at [812, 365] on button "Save" at bounding box center [836, 368] width 72 height 19
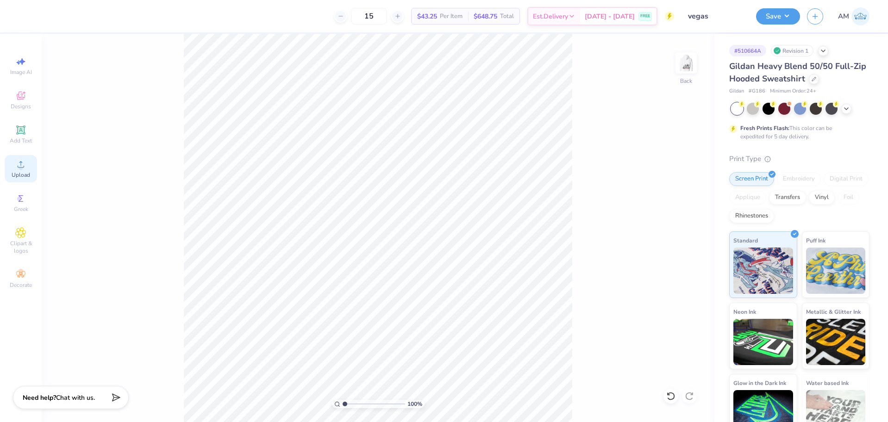
click at [22, 180] on div "Upload" at bounding box center [21, 168] width 32 height 27
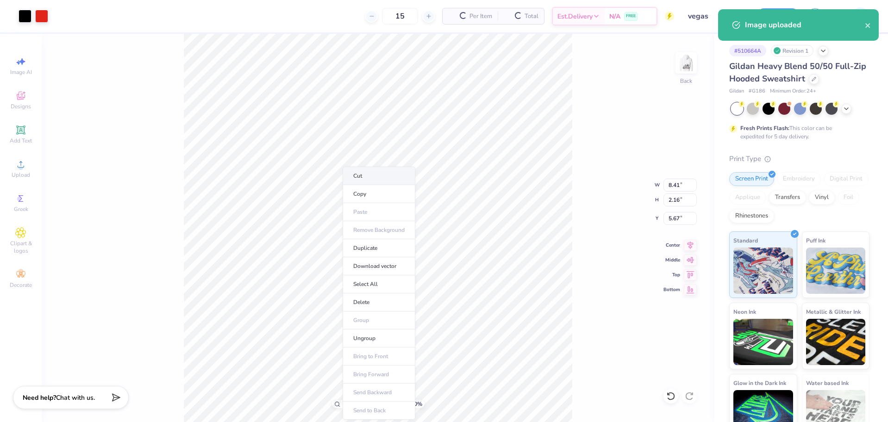
click at [368, 176] on li "Cut" at bounding box center [379, 176] width 73 height 19
click at [460, 212] on li "Paste" at bounding box center [475, 212] width 73 height 18
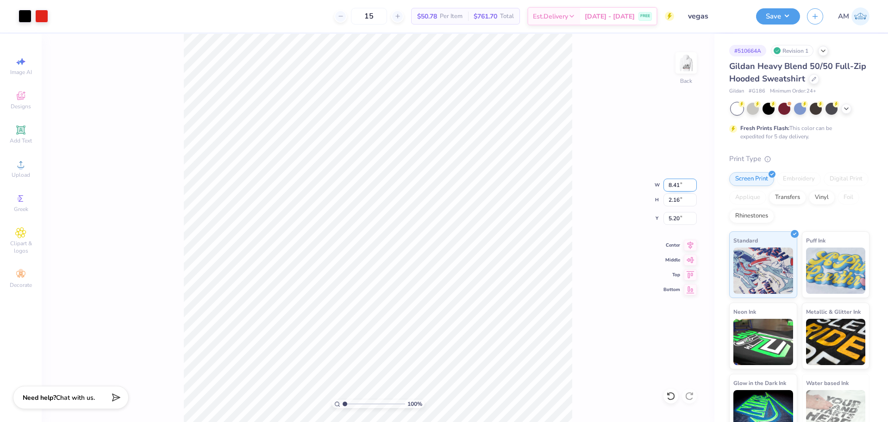
click at [677, 184] on input "8.41" at bounding box center [679, 185] width 33 height 13
type input "7.00"
type input "1.79"
click at [675, 215] on input "5.38" at bounding box center [679, 218] width 33 height 13
type input "5.80"
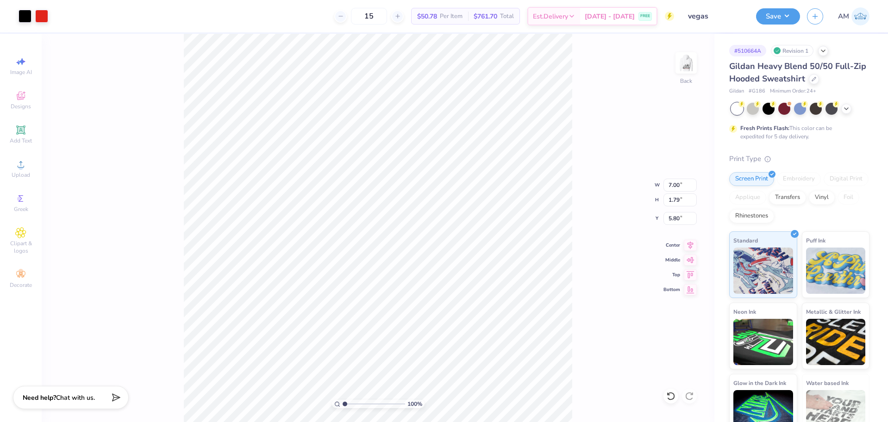
drag, startPoint x: 342, startPoint y: 405, endPoint x: 320, endPoint y: 405, distance: 21.8
type input "1"
click at [343, 405] on input "range" at bounding box center [374, 404] width 62 height 8
click at [685, 66] on img at bounding box center [686, 62] width 37 height 37
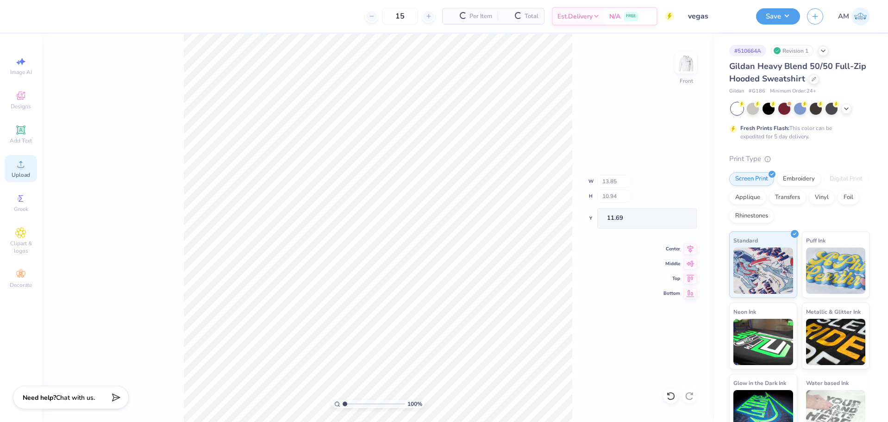
click at [17, 169] on icon at bounding box center [20, 164] width 11 height 11
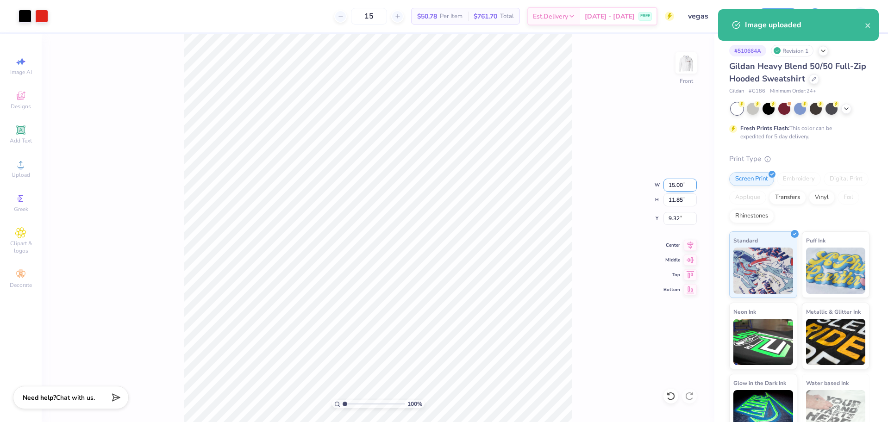
click at [675, 186] on input "15.00" at bounding box center [679, 185] width 33 height 13
type input "12.50"
type input "9.88"
click at [676, 216] on input "10.31" at bounding box center [679, 218] width 33 height 13
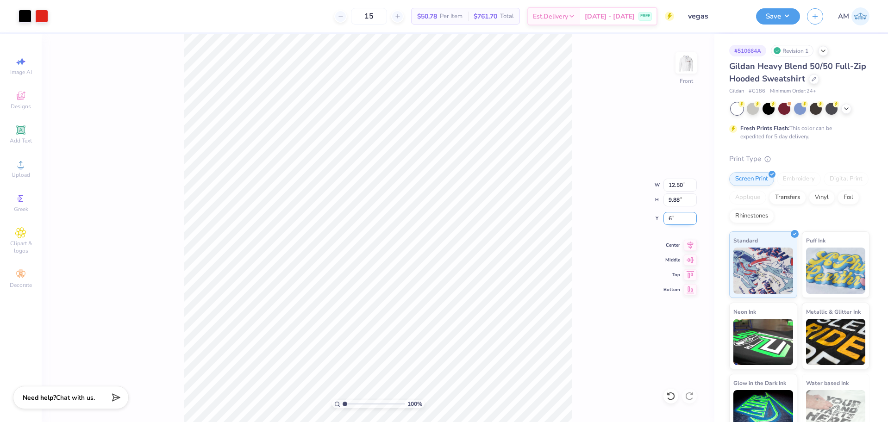
type input "6.00"
click at [688, 247] on icon at bounding box center [690, 243] width 13 height 11
click at [689, 248] on icon at bounding box center [690, 243] width 13 height 11
click at [772, 12] on button "Save" at bounding box center [778, 15] width 44 height 16
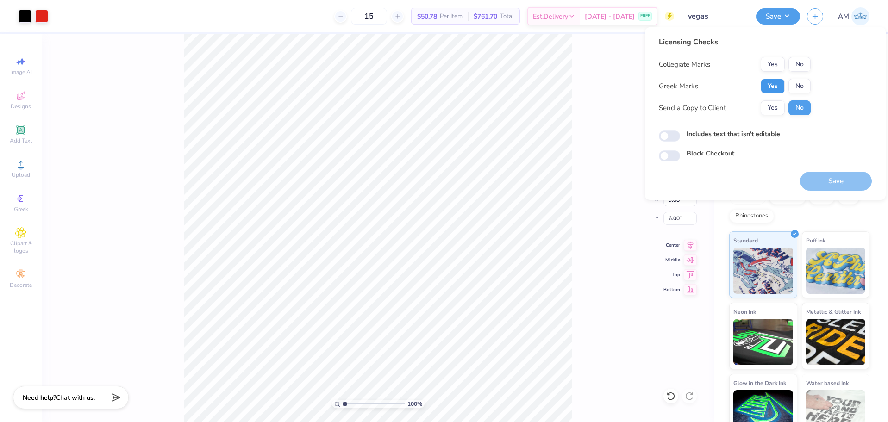
click at [779, 85] on button "Yes" at bounding box center [773, 86] width 24 height 15
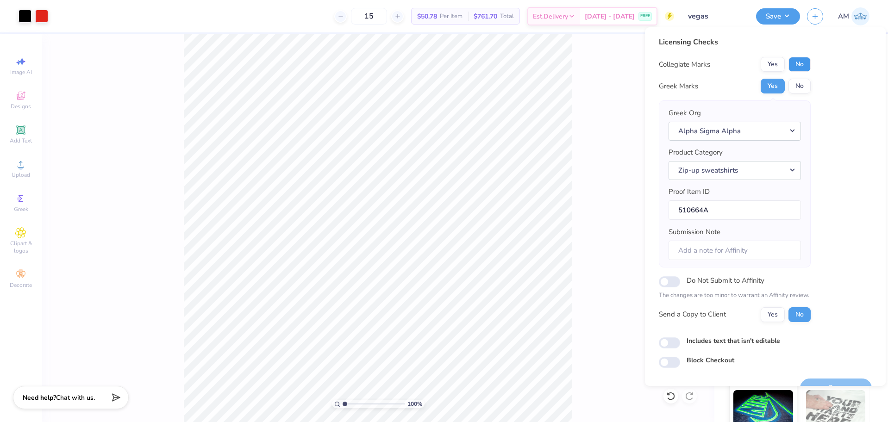
click at [805, 70] on button "No" at bounding box center [799, 64] width 22 height 15
click at [774, 312] on button "Yes" at bounding box center [773, 314] width 24 height 15
click at [666, 340] on input "Includes text that isn't editable" at bounding box center [669, 342] width 21 height 11
checkbox input "true"
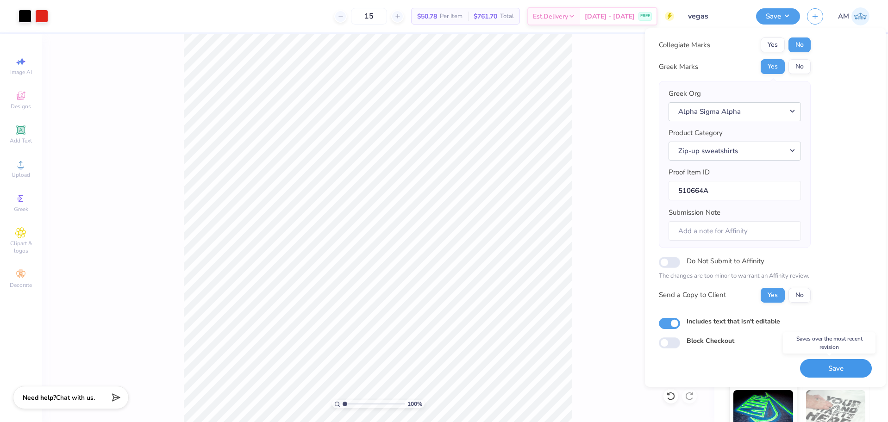
click at [818, 369] on button "Save" at bounding box center [836, 368] width 72 height 19
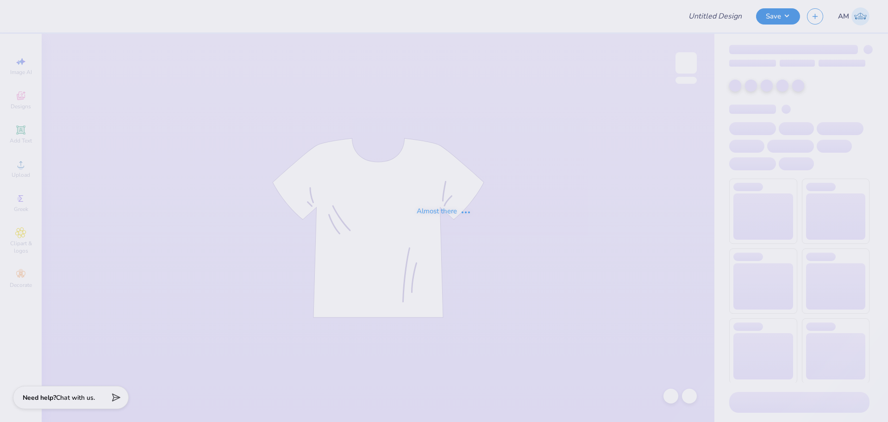
type input "vegas"
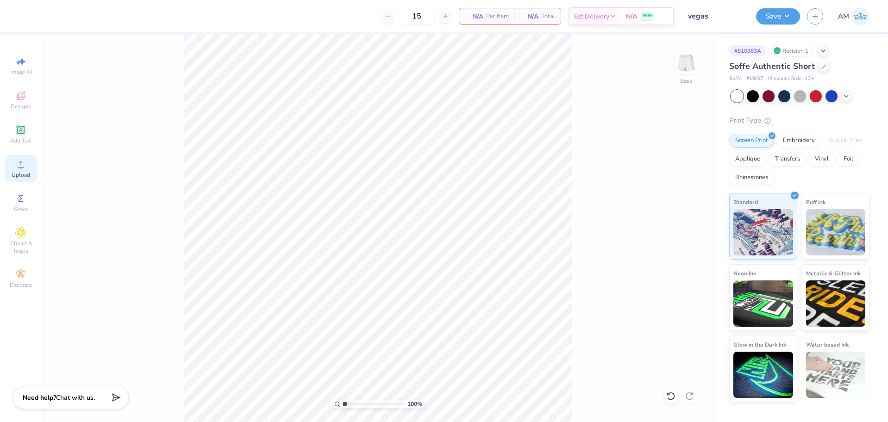
click at [31, 179] on div "Upload" at bounding box center [21, 168] width 32 height 27
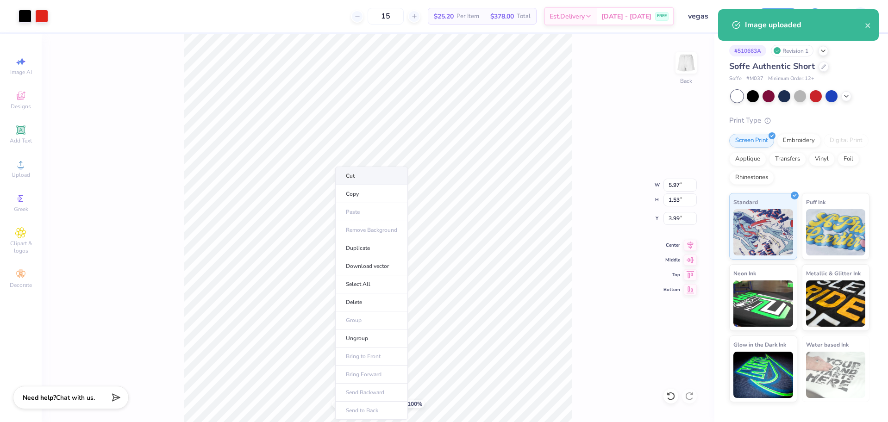
click at [362, 177] on li "Cut" at bounding box center [371, 176] width 73 height 19
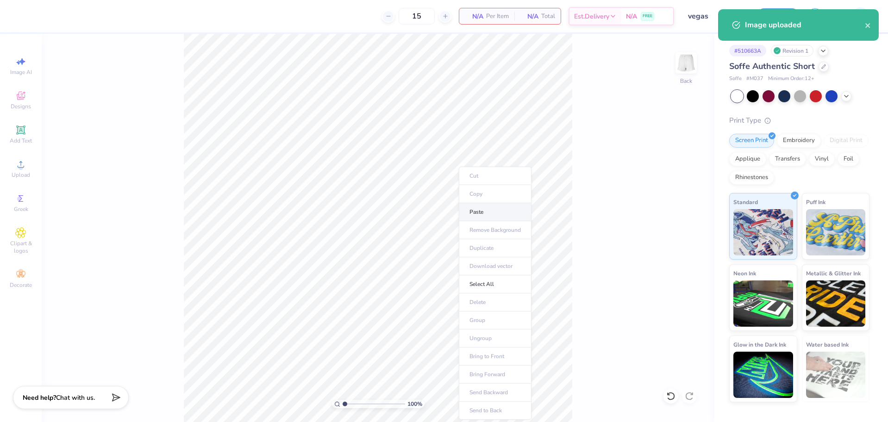
click at [478, 211] on li "Paste" at bounding box center [495, 212] width 73 height 18
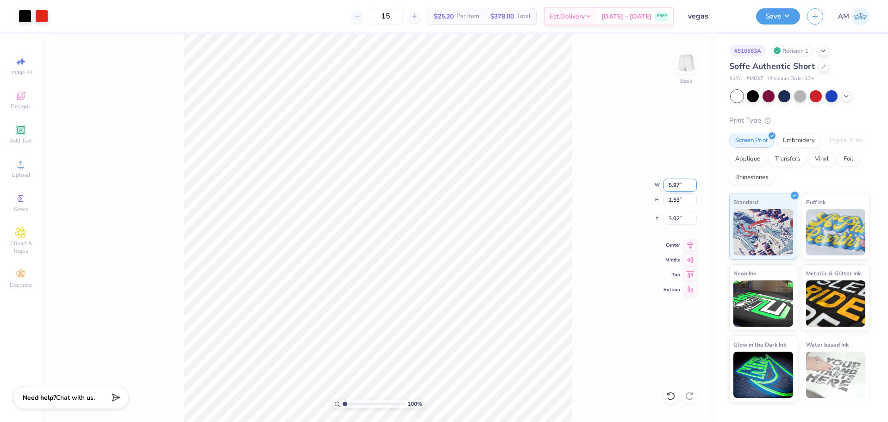
click at [673, 186] on input "5.97" at bounding box center [679, 185] width 33 height 13
type input "4.00"
type input "1.02"
click at [668, 219] on input "3.27" at bounding box center [679, 218] width 33 height 13
type input "7.65"
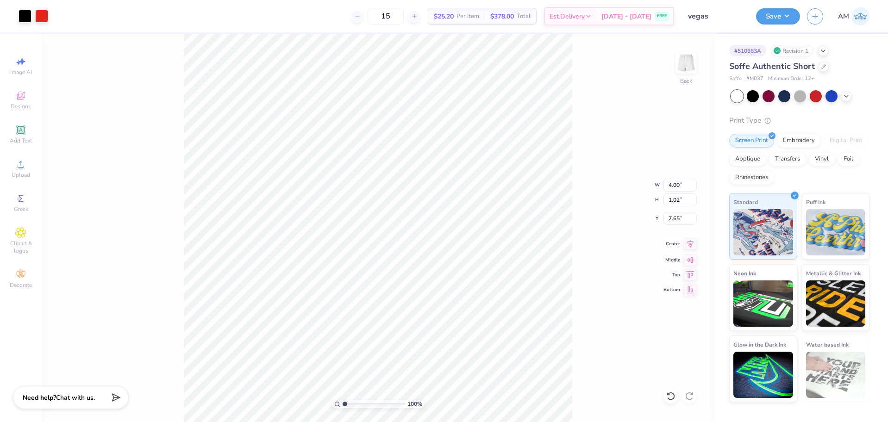
click at [693, 244] on icon at bounding box center [690, 243] width 13 height 11
click at [675, 185] on input "4.00" at bounding box center [679, 185] width 33 height 13
type input "4.35"
type input "1.11"
click at [675, 221] on input "7.61" at bounding box center [679, 218] width 33 height 13
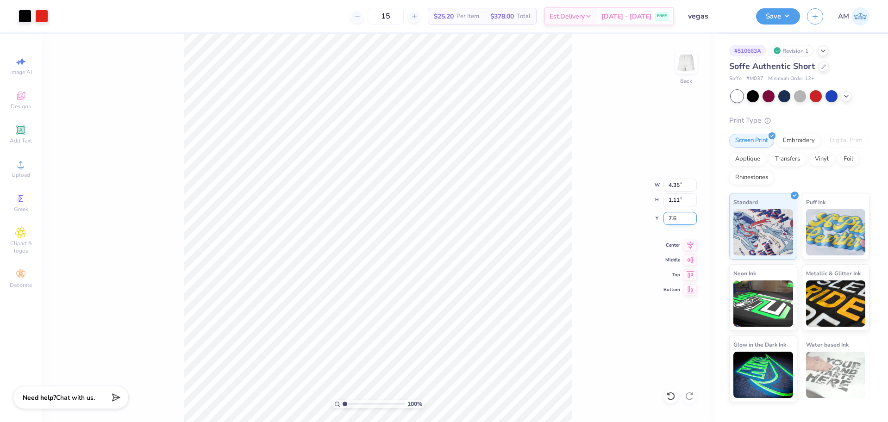
type input "7.60"
click at [688, 245] on icon at bounding box center [690, 243] width 13 height 11
click at [675, 219] on input "7.60" at bounding box center [679, 218] width 33 height 13
click at [690, 249] on icon at bounding box center [690, 243] width 13 height 11
click at [670, 398] on icon at bounding box center [670, 396] width 9 height 9
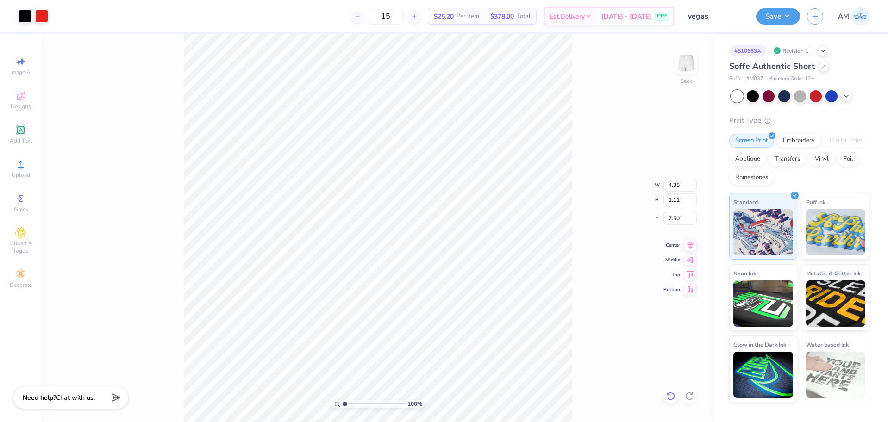
type input "7.60"
click at [766, 22] on button "Save" at bounding box center [778, 15] width 44 height 16
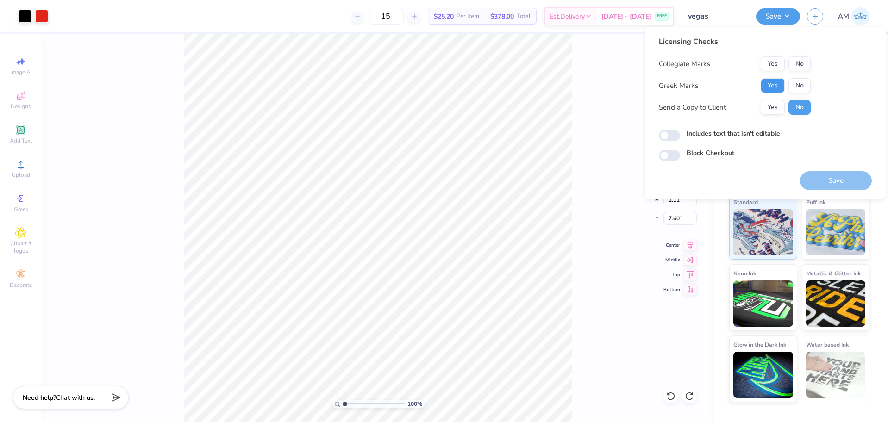
click at [781, 89] on button "Yes" at bounding box center [773, 85] width 24 height 15
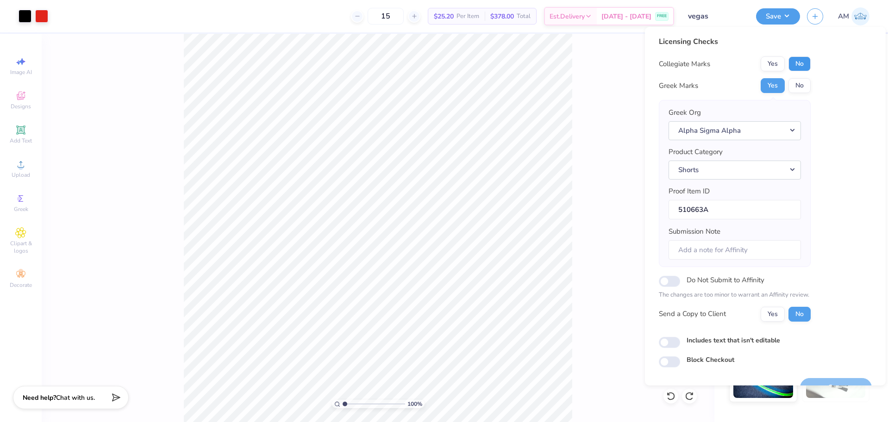
click at [802, 69] on button "No" at bounding box center [799, 63] width 22 height 15
click at [713, 125] on button "Alpha Sigma Alpha" at bounding box center [734, 130] width 132 height 19
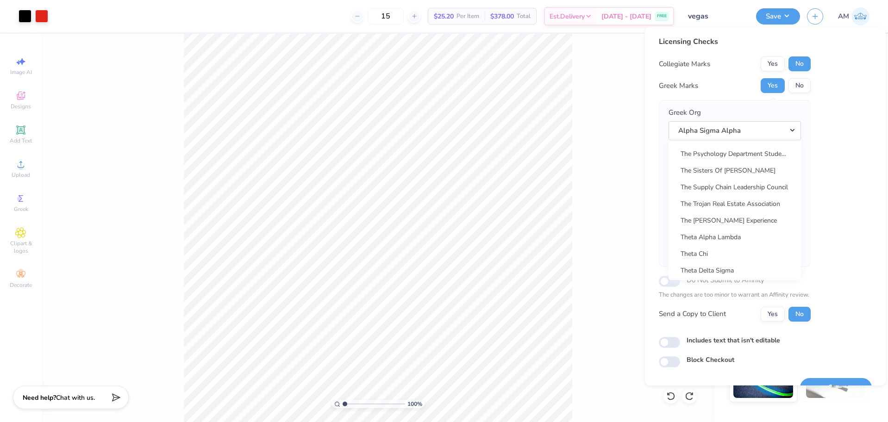
scroll to position [6795, 0]
click at [840, 205] on div "Licensing Checks Collegiate Marks Yes No Greek Marks Yes No Greek Org Alpha Sig…" at bounding box center [765, 201] width 213 height 331
click at [787, 132] on button "Alpha Sigma Alpha" at bounding box center [734, 130] width 132 height 19
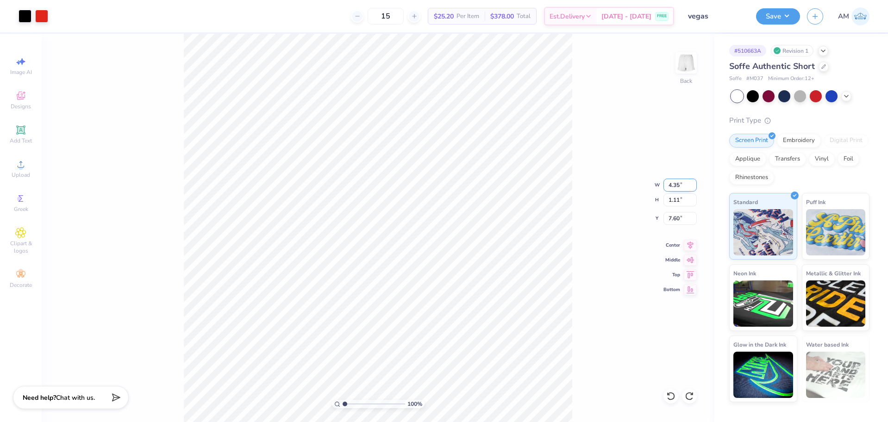
click at [672, 187] on input "4.35" at bounding box center [679, 185] width 33 height 13
type input "4.00"
type input "1.02"
click at [675, 219] on input "7.64" at bounding box center [679, 218] width 33 height 13
type input "7.60"
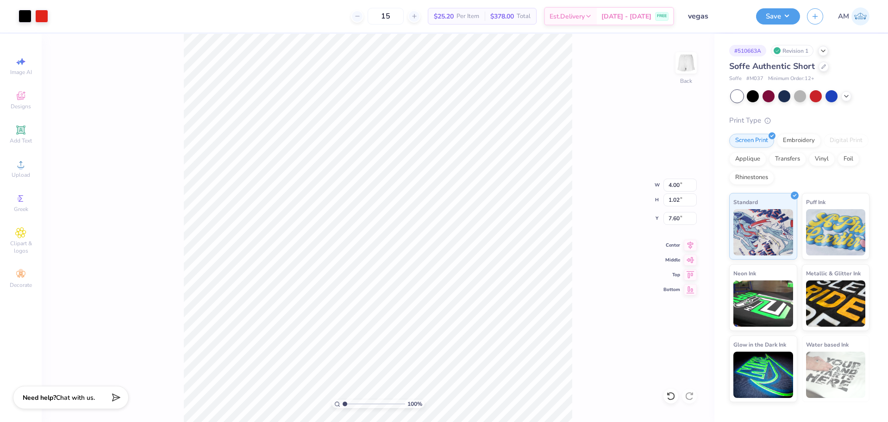
click at [600, 137] on div "100 % Back W 4.00 4.00 " H 1.02 1.02 " Y 7.60 7.60 " Center Middle Top Bottom" at bounding box center [378, 228] width 673 height 388
click at [685, 247] on icon at bounding box center [690, 243] width 13 height 11
click at [673, 218] on input "7.60" at bounding box center [679, 218] width 33 height 13
type input "7.50"
click at [693, 241] on icon at bounding box center [690, 243] width 13 height 11
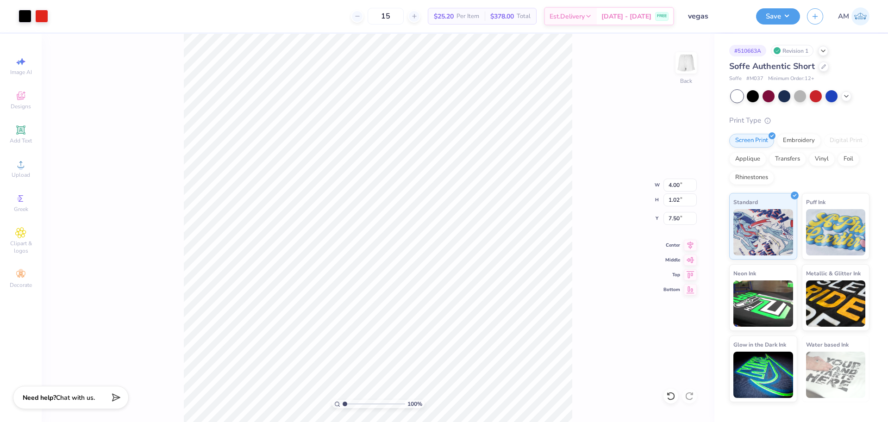
click at [587, 366] on div "100 % Back W 4.00 4.00 " H 1.02 1.02 " Y 7.50 7.50 " Center Middle Top Bottom" at bounding box center [378, 228] width 673 height 388
click at [667, 397] on icon at bounding box center [670, 396] width 9 height 9
click at [616, 362] on div "100 % Back" at bounding box center [378, 228] width 673 height 388
click at [626, 362] on div "100 % Back" at bounding box center [378, 228] width 673 height 388
click at [331, 292] on div "100 % Back" at bounding box center [378, 228] width 673 height 388
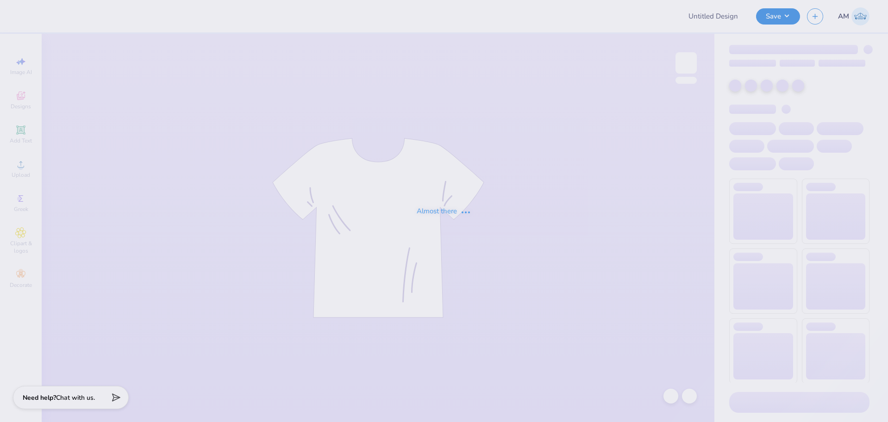
type input "UTampa Dance Tees"
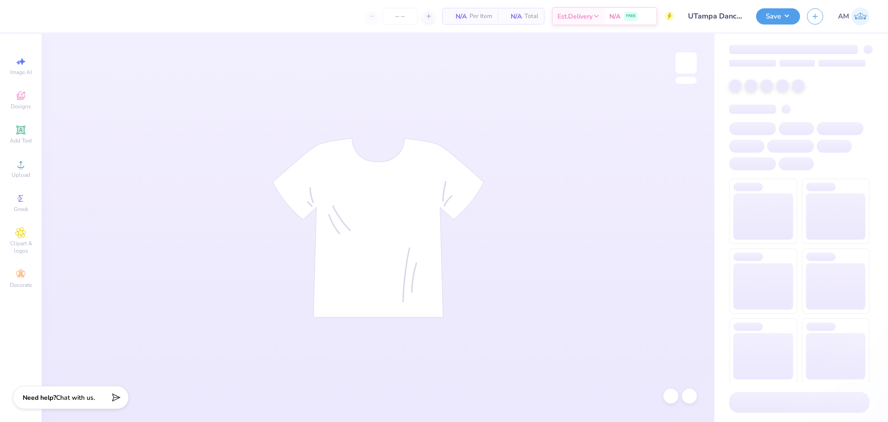
type input "24"
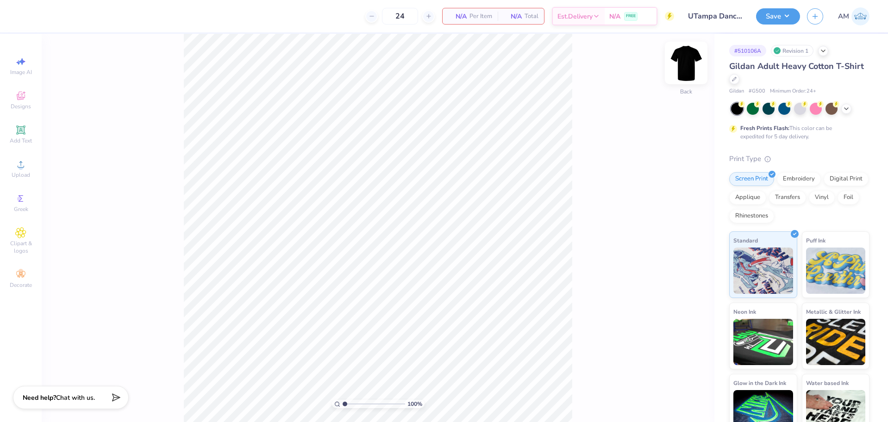
click at [693, 56] on img at bounding box center [686, 62] width 37 height 37
click at [27, 172] on span "Upload" at bounding box center [21, 174] width 19 height 7
click at [24, 135] on icon at bounding box center [20, 130] width 11 height 11
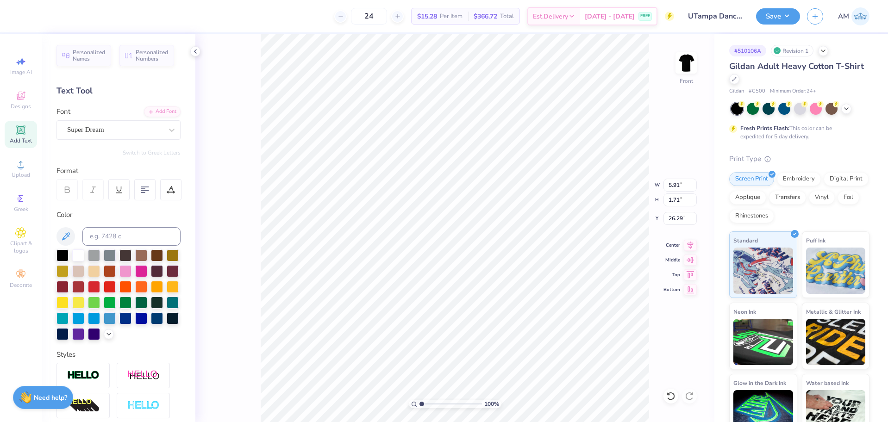
type input "26.29"
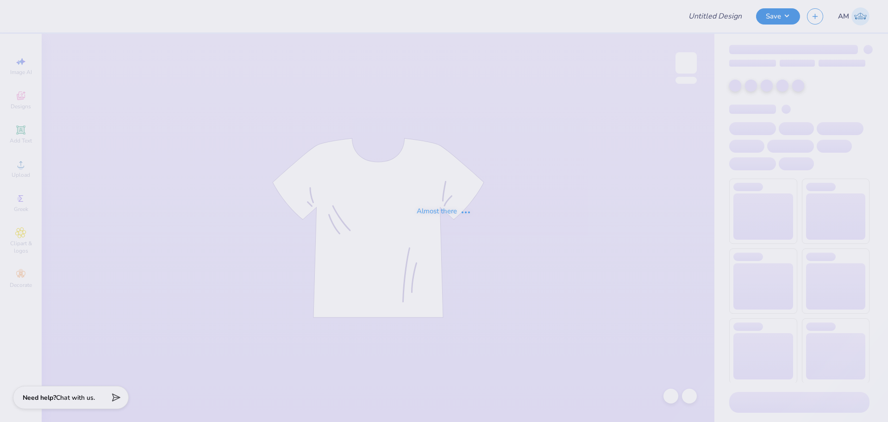
type input "[MEDICAL_DATA] Allies Tshirts"
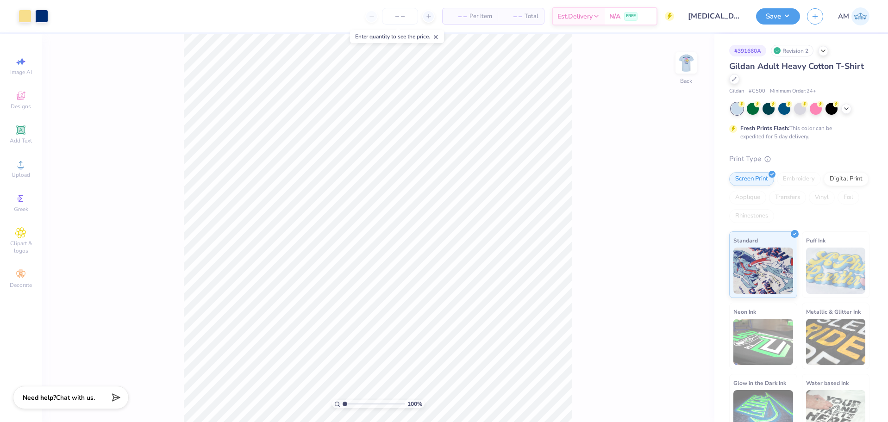
click at [685, 65] on img at bounding box center [686, 63] width 19 height 19
type input "2.71964221644285"
type input "2.37"
type input "2.71964221644285"
type input "2.24"
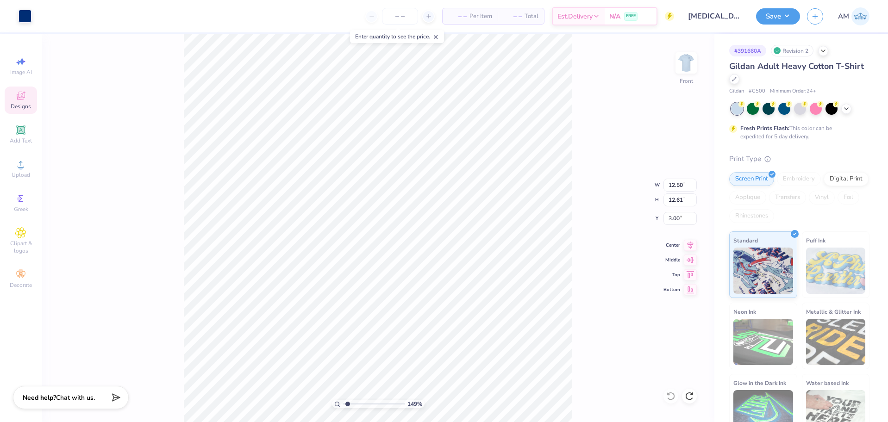
type input "1.49212329151837"
type input "3.64"
type input "1.49212329151837"
type input "0.56"
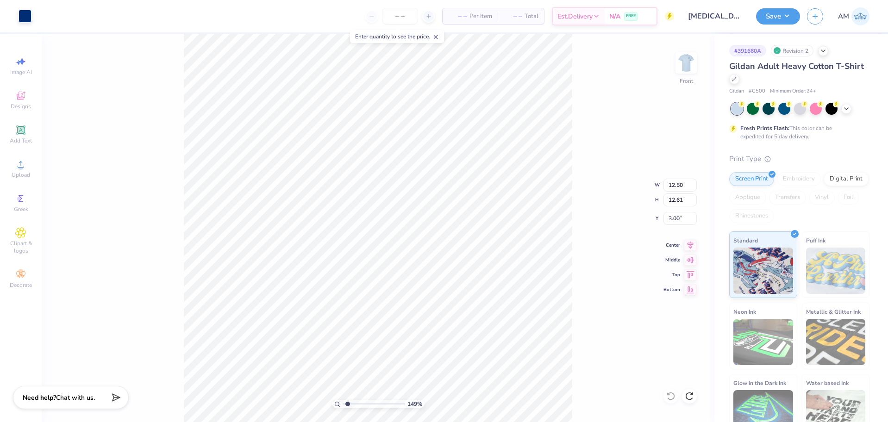
type input "19.82"
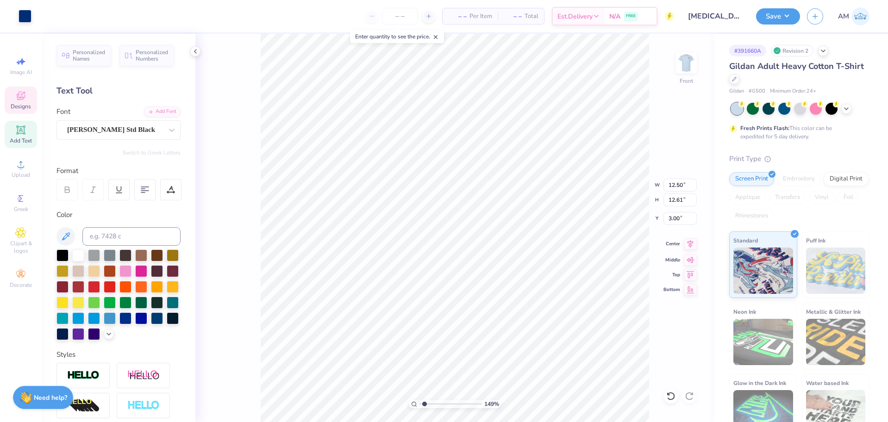
click at [690, 241] on icon at bounding box center [690, 244] width 6 height 8
click at [673, 399] on icon at bounding box center [670, 396] width 9 height 9
drag, startPoint x: 423, startPoint y: 405, endPoint x: 412, endPoint y: 407, distance: 10.4
type input "1"
click at [419, 407] on input "range" at bounding box center [450, 404] width 62 height 8
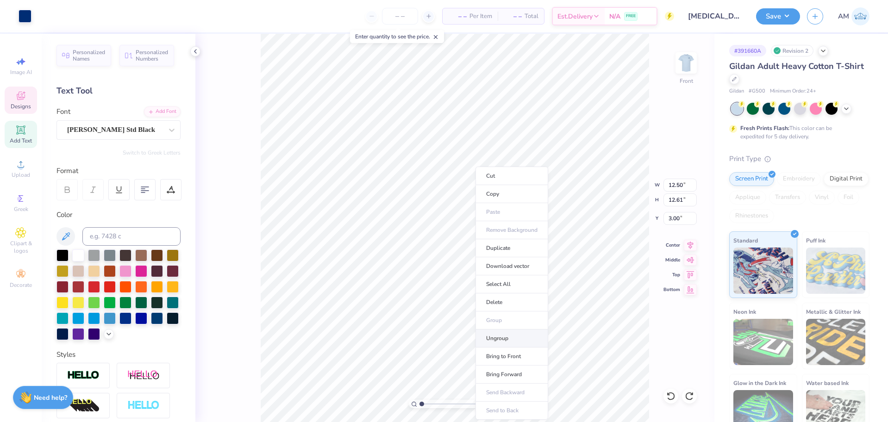
click at [494, 334] on li "Ungroup" at bounding box center [511, 339] width 73 height 18
click at [695, 245] on icon at bounding box center [690, 243] width 13 height 11
click at [692, 245] on icon at bounding box center [690, 244] width 6 height 8
type input "9.01"
type input "8.82"
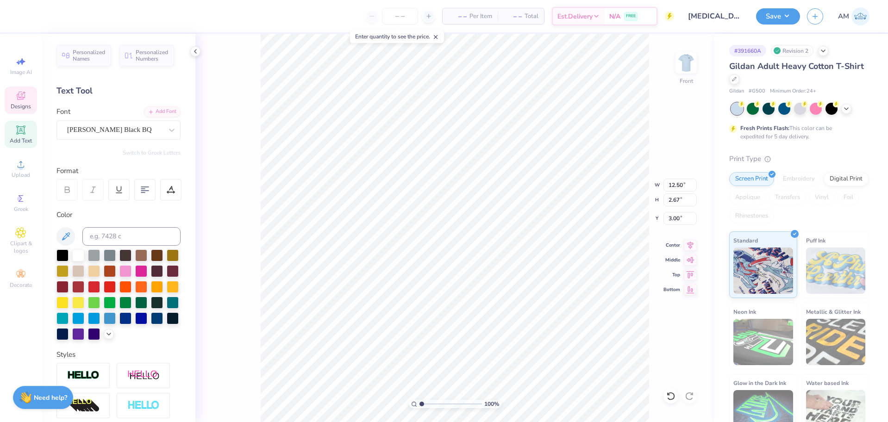
type input "5.13"
click at [691, 243] on icon at bounding box center [690, 243] width 13 height 11
click at [195, 51] on icon at bounding box center [195, 51] width 7 height 7
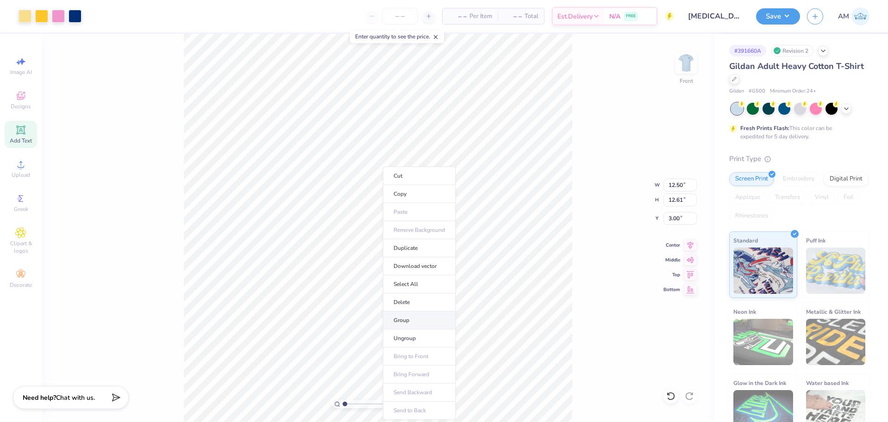
click at [407, 320] on li "Group" at bounding box center [419, 321] width 73 height 18
click at [698, 71] on div "135 % Front W 12.50 12.50 " H 12.61 12.61 " Y 3.00 3.00 " Center Middle Top Bot…" at bounding box center [378, 228] width 673 height 388
click at [691, 69] on img at bounding box center [686, 62] width 37 height 37
click at [777, 19] on button "Save" at bounding box center [778, 15] width 44 height 16
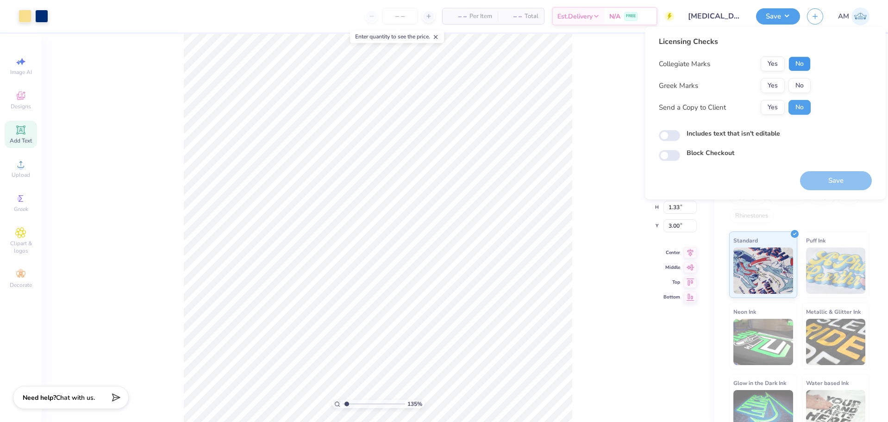
click at [802, 63] on button "No" at bounding box center [799, 63] width 22 height 15
click at [803, 85] on button "No" at bounding box center [799, 85] width 22 height 15
drag, startPoint x: 786, startPoint y: 100, endPoint x: 715, endPoint y: 125, distance: 75.4
click at [777, 104] on button "Yes" at bounding box center [773, 107] width 24 height 15
type input "1.35006143669128"
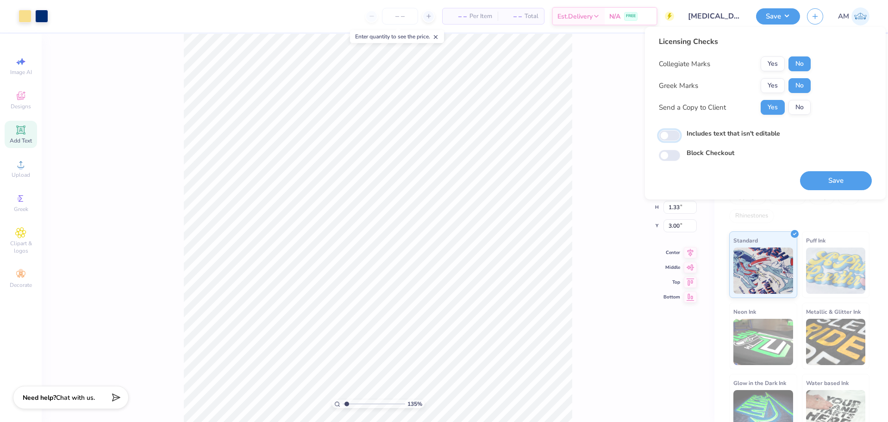
click at [671, 133] on input "Includes text that isn't editable" at bounding box center [669, 135] width 21 height 11
checkbox input "true"
type input "1.35006143669128"
click at [676, 137] on input "Includes text that isn't editable" at bounding box center [669, 135] width 21 height 11
checkbox input "false"
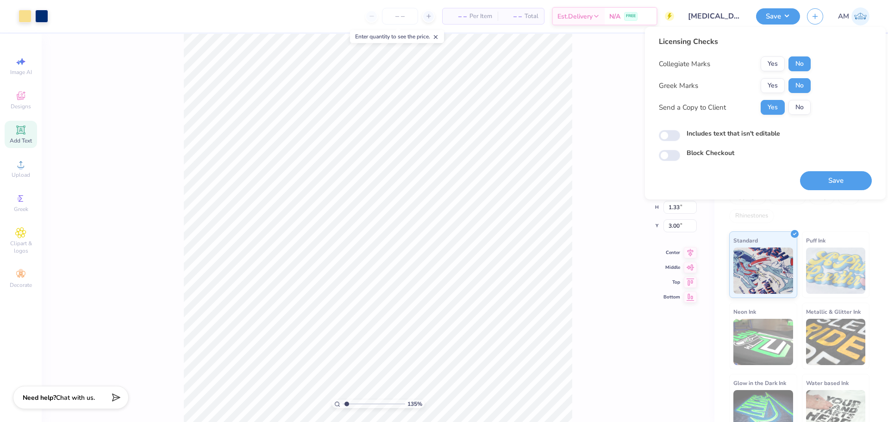
click at [824, 178] on button "Save" at bounding box center [836, 180] width 72 height 19
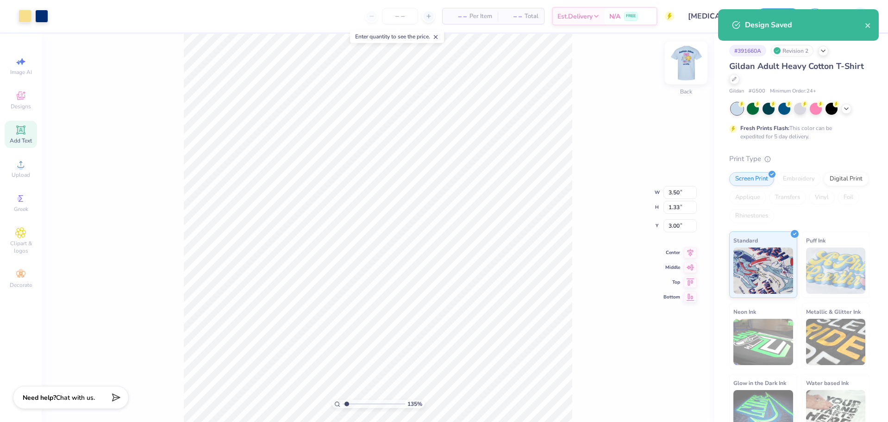
click at [686, 57] on img at bounding box center [686, 62] width 37 height 37
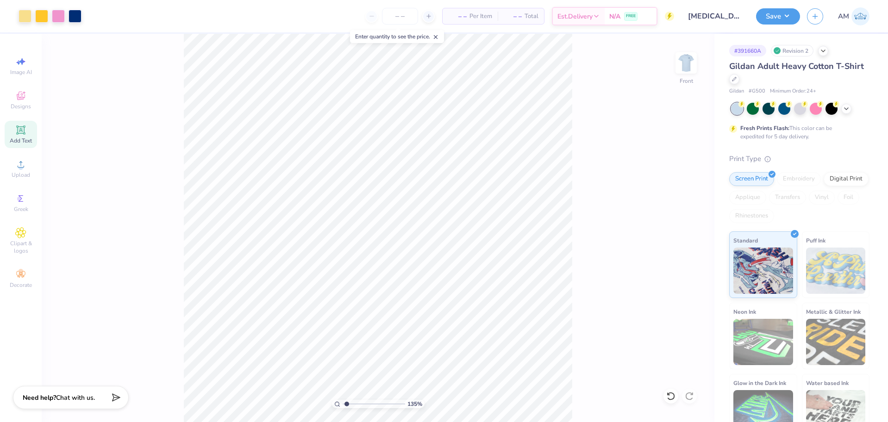
type input "1.35006143669128"
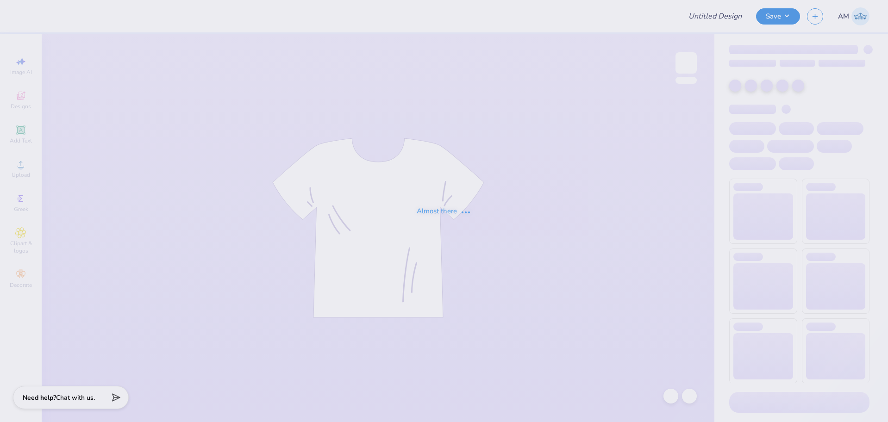
type input "vegas"
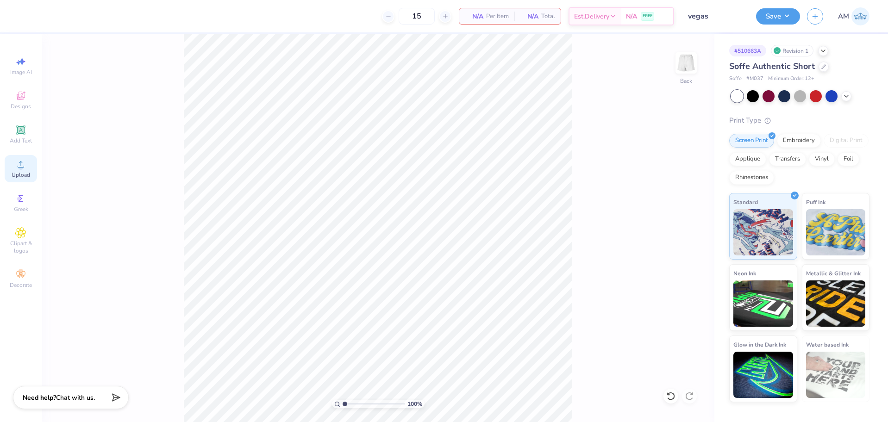
click at [27, 166] on div "Upload" at bounding box center [21, 168] width 32 height 27
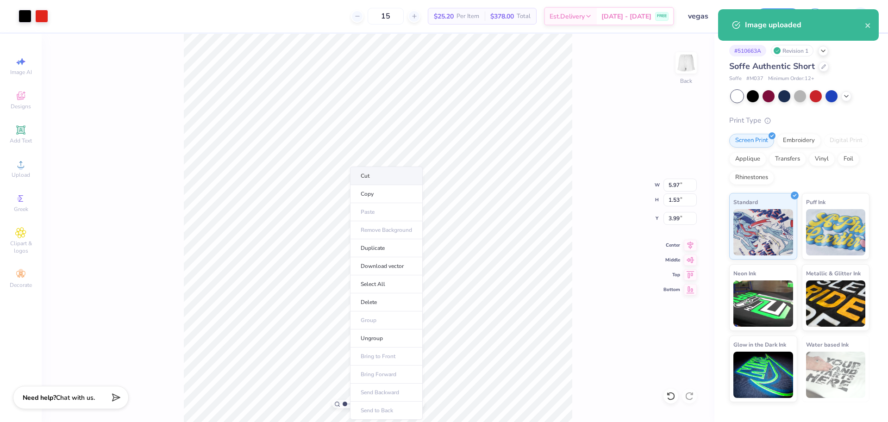
click at [368, 175] on li "Cut" at bounding box center [386, 176] width 73 height 19
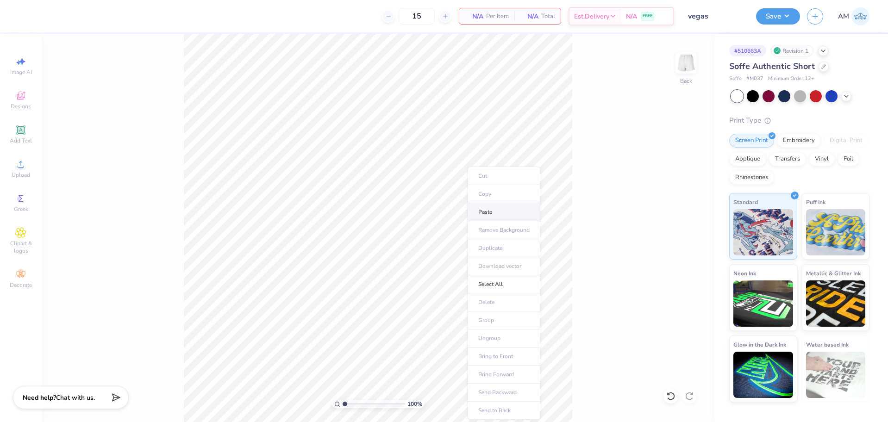
click at [491, 210] on li "Paste" at bounding box center [504, 212] width 73 height 18
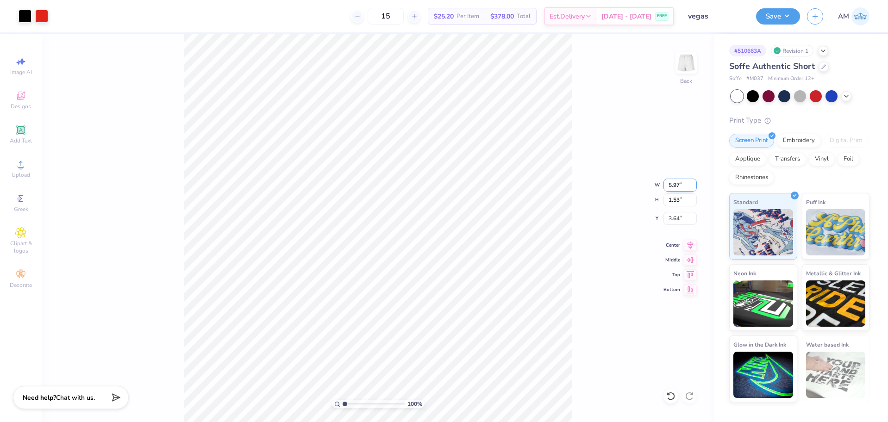
click at [676, 184] on input "5.97" at bounding box center [679, 185] width 33 height 13
type input "4.00"
type input "1.02"
click at [670, 219] on input "3.89" at bounding box center [679, 218] width 33 height 13
type input "8"
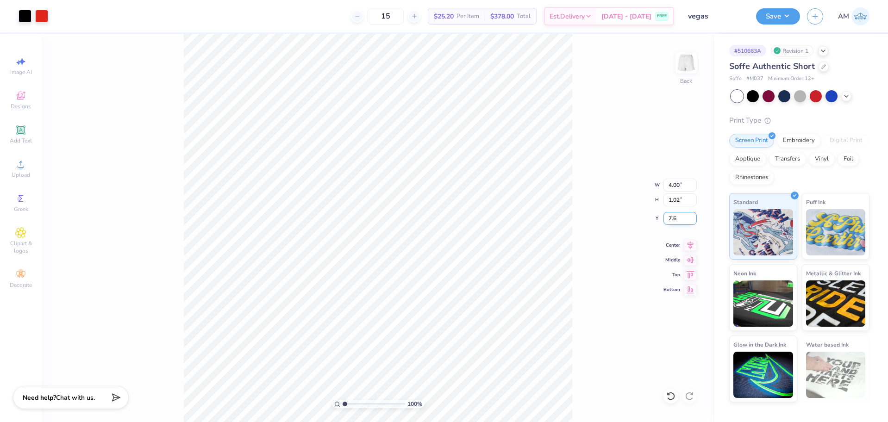
type input "7.60"
click at [689, 245] on icon at bounding box center [690, 244] width 6 height 8
click at [575, 323] on div "100 % Back W 4.00 4.00 " H 1.02 1.02 " Y 7.60 7.60 " Center Middle Top Bottom" at bounding box center [378, 228] width 673 height 388
click at [316, 289] on div "100 % Back" at bounding box center [378, 228] width 673 height 388
type input "3.93"
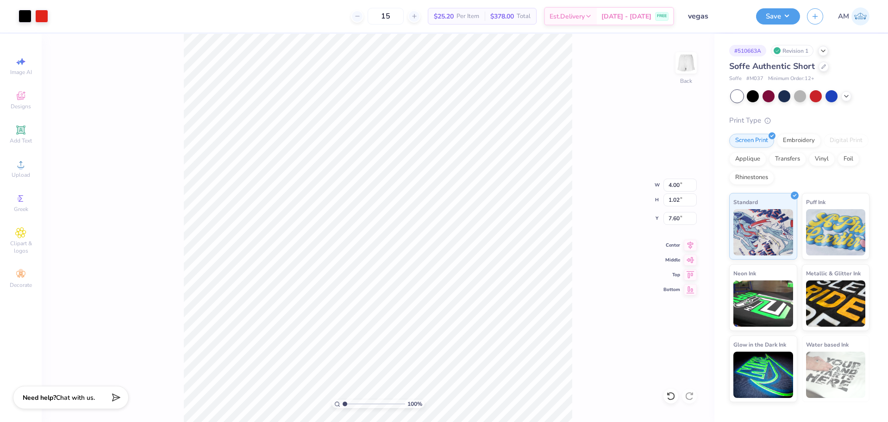
type input "1.88"
type input "7.24"
click at [669, 392] on icon at bounding box center [670, 396] width 9 height 9
type input "4.00"
type input "1.02"
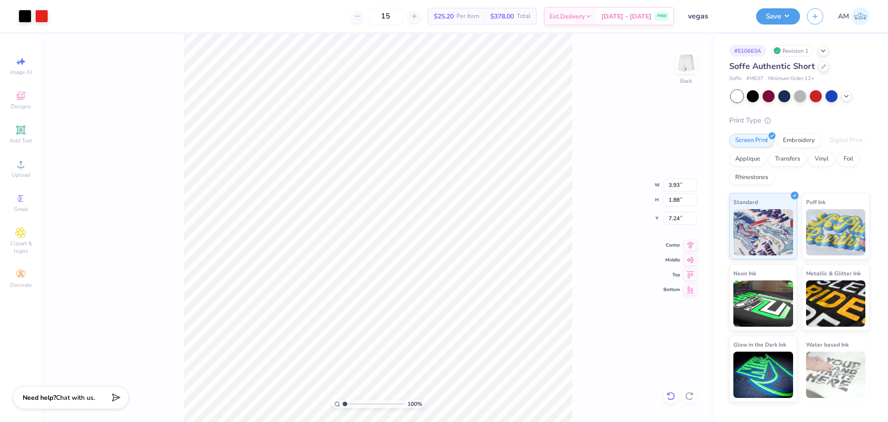
type input "7.60"
click at [312, 275] on div "100 % Back W 4.00 4.00 " H 1.02 1.02 " Y 7.60 7.60 " Center Middle Top Bottom" at bounding box center [378, 228] width 673 height 388
click at [691, 245] on icon at bounding box center [690, 243] width 13 height 11
click at [779, 11] on button "Save" at bounding box center [778, 15] width 44 height 16
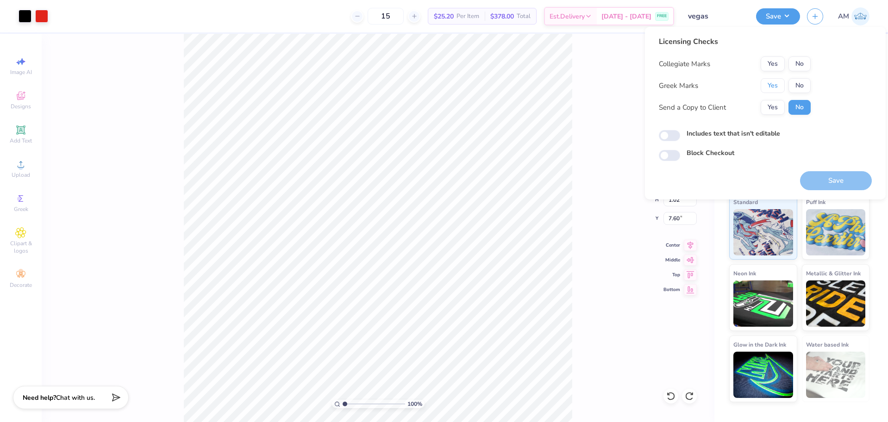
drag, startPoint x: 770, startPoint y: 87, endPoint x: 792, endPoint y: 72, distance: 26.7
click at [770, 86] on button "Yes" at bounding box center [773, 85] width 24 height 15
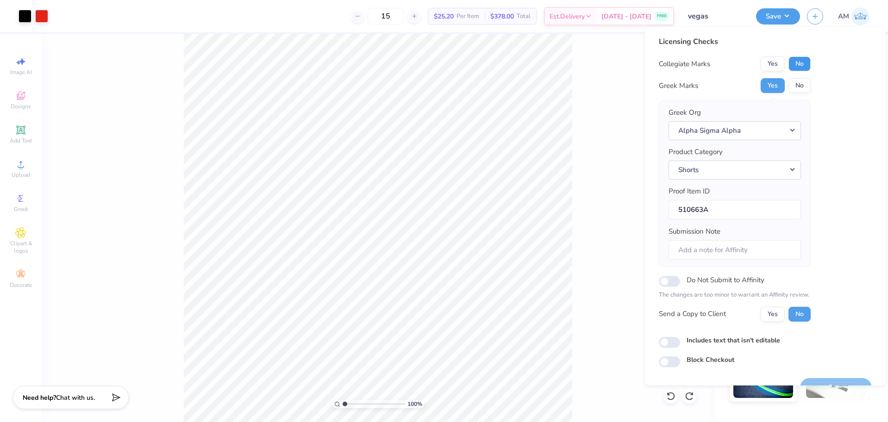
click at [793, 64] on button "No" at bounding box center [799, 63] width 22 height 15
click at [775, 316] on button "Yes" at bounding box center [773, 314] width 24 height 15
click at [675, 341] on input "Includes text that isn't editable" at bounding box center [669, 342] width 21 height 11
checkbox input "true"
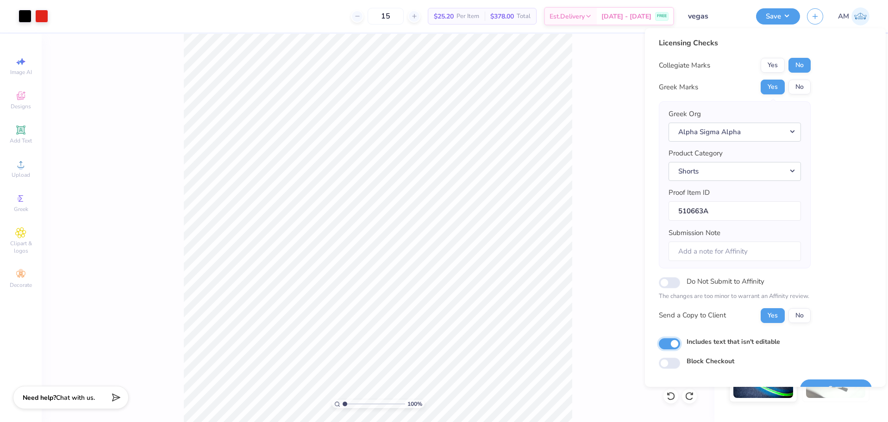
scroll to position [20, 0]
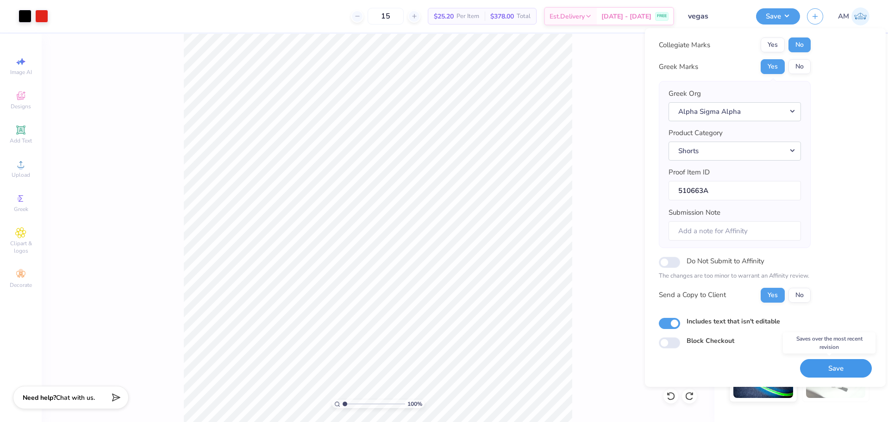
click at [826, 375] on button "Save" at bounding box center [836, 368] width 72 height 19
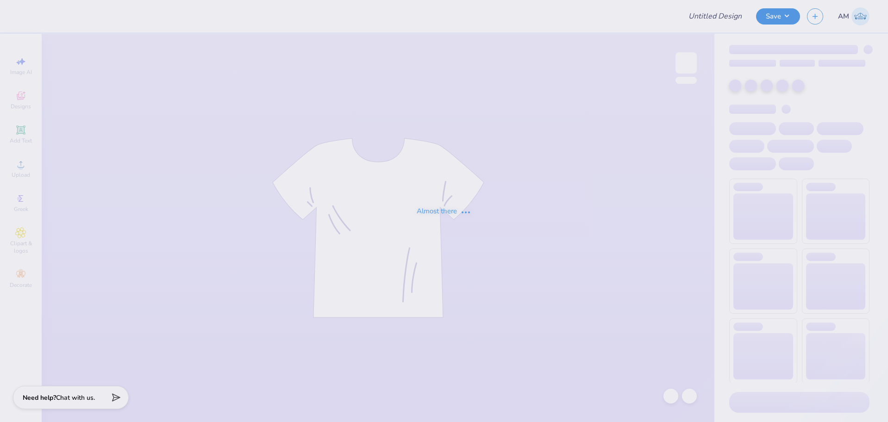
type input "[MEDICAL_DATA] Allies"
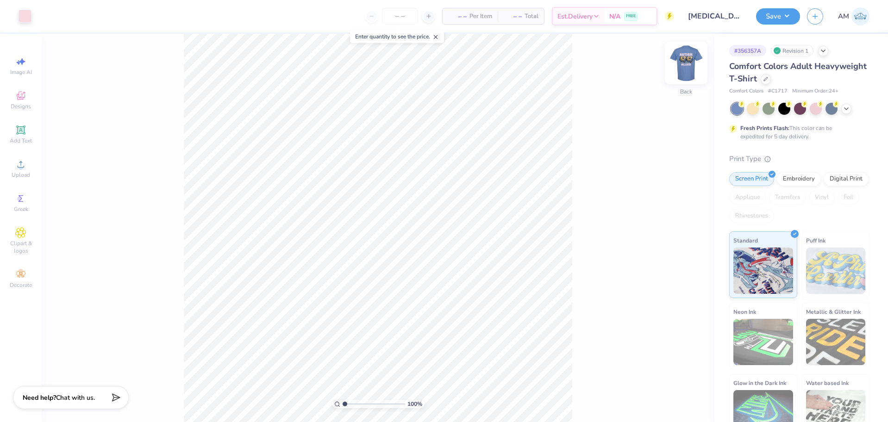
click at [695, 66] on img at bounding box center [686, 62] width 37 height 37
click at [692, 69] on img at bounding box center [686, 62] width 37 height 37
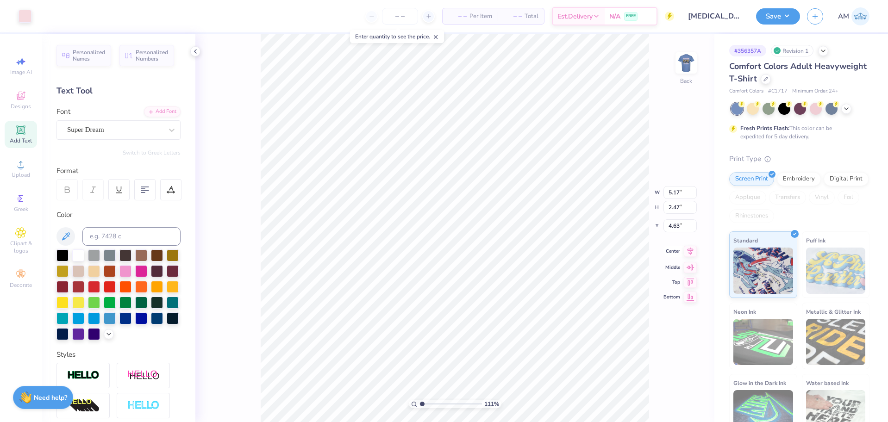
click at [689, 253] on icon at bounding box center [690, 252] width 6 height 8
click at [452, 312] on li "Group" at bounding box center [467, 314] width 73 height 18
type input "1.10522621487156"
click at [672, 183] on input "5.17" at bounding box center [679, 185] width 33 height 13
type input "4"
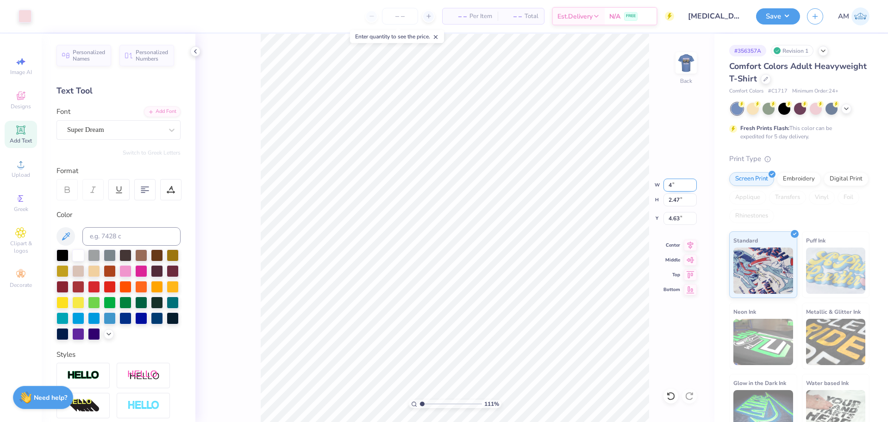
type input "1.10522621487156"
type input "4.00"
type input "1.91"
click at [673, 217] on input "4.91" at bounding box center [679, 218] width 33 height 13
type input "3"
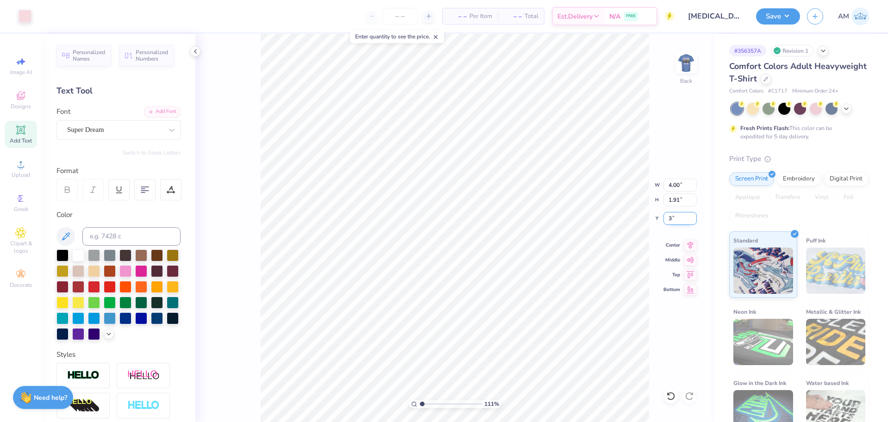
type input "1.10522621487156"
type input "3.00"
click at [670, 395] on icon at bounding box center [670, 396] width 9 height 9
type input "1.10522621487156"
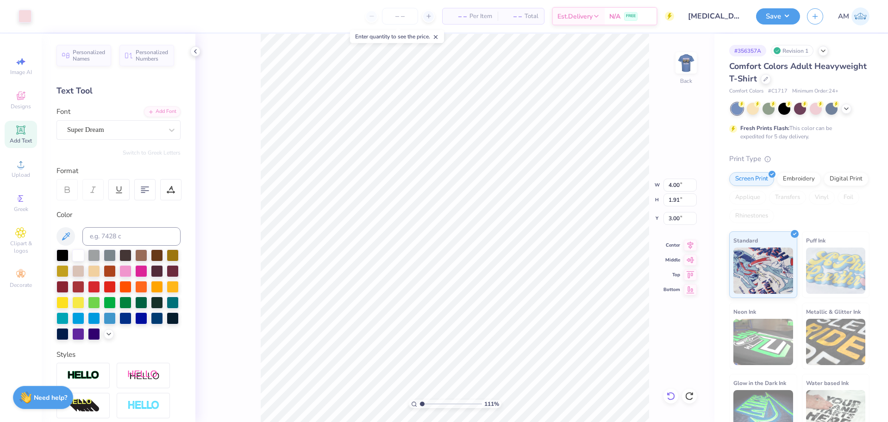
type input "4.91"
click at [670, 395] on icon at bounding box center [670, 396] width 9 height 9
click at [670, 395] on div "111 % Back W 4.00 H 1.91 Y 4.91 Center [GEOGRAPHIC_DATA]" at bounding box center [454, 228] width 519 height 388
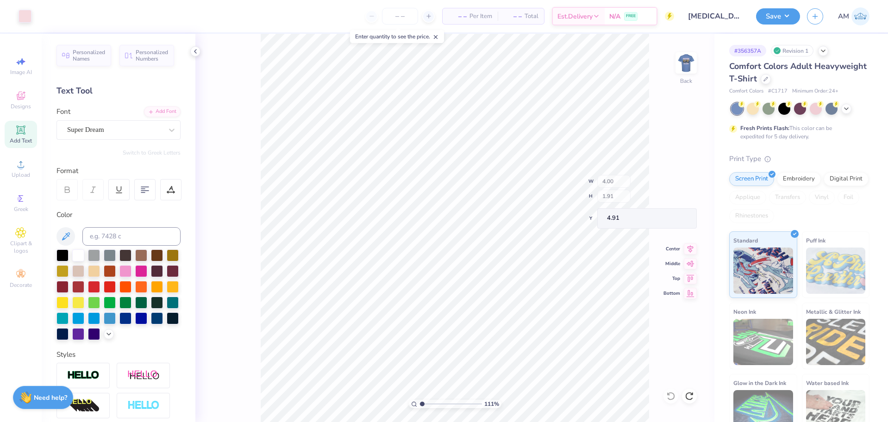
type input "1.10522621487156"
type input "5.17"
type input "2.47"
type input "4.63"
click at [670, 395] on div "111 % Back W 5.17 H 2.47 Y 4.63 Center Middle Top Bottom" at bounding box center [454, 228] width 519 height 388
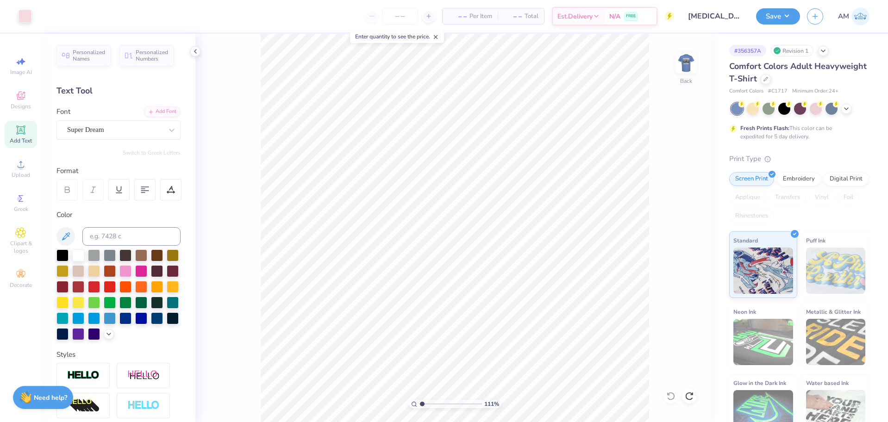
click at [670, 395] on div "111 % Back" at bounding box center [454, 228] width 519 height 388
click at [691, 397] on body "Art colors – – Per Item – – Total Est. Delivery N/A FREE Design Title [MEDICAL_…" at bounding box center [444, 211] width 888 height 422
click at [691, 397] on icon at bounding box center [689, 396] width 9 height 9
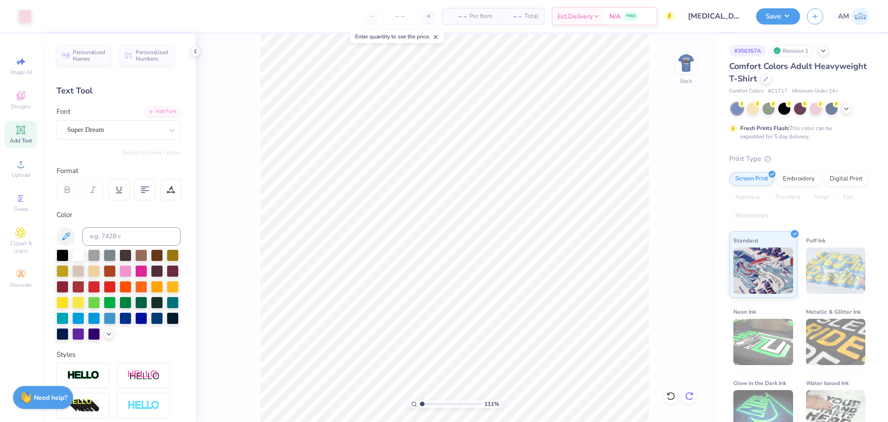
click at [691, 397] on icon at bounding box center [689, 396] width 9 height 9
click at [691, 397] on div "111 % Back" at bounding box center [454, 228] width 519 height 388
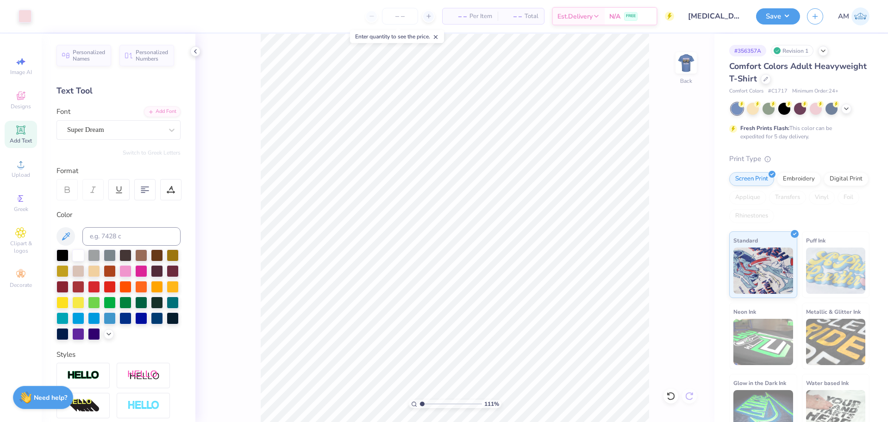
click at [691, 397] on div "111 % Back" at bounding box center [454, 228] width 519 height 388
click at [194, 50] on icon at bounding box center [195, 51] width 7 height 7
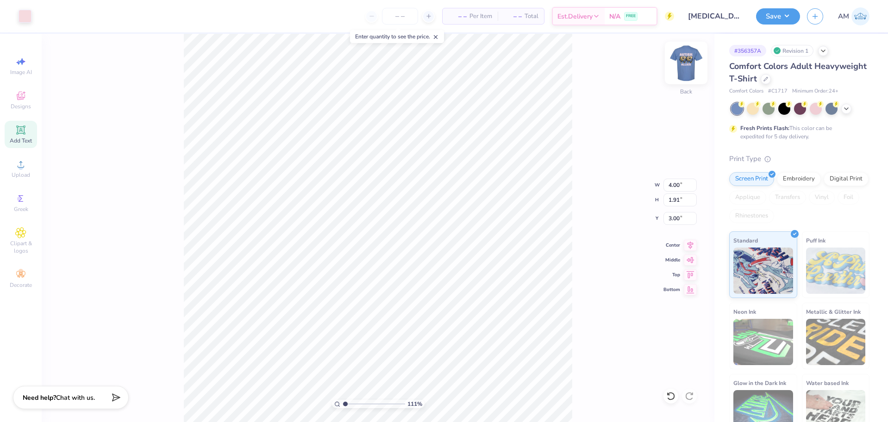
click at [678, 62] on img at bounding box center [686, 62] width 37 height 37
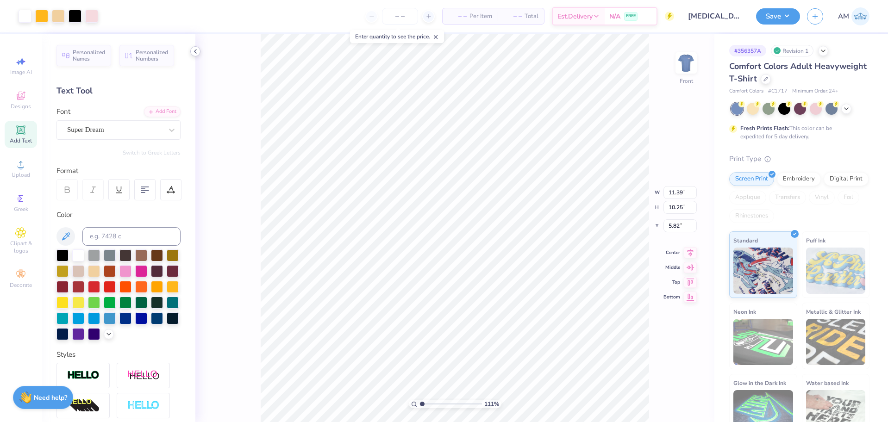
click at [191, 51] on div at bounding box center [195, 51] width 10 height 10
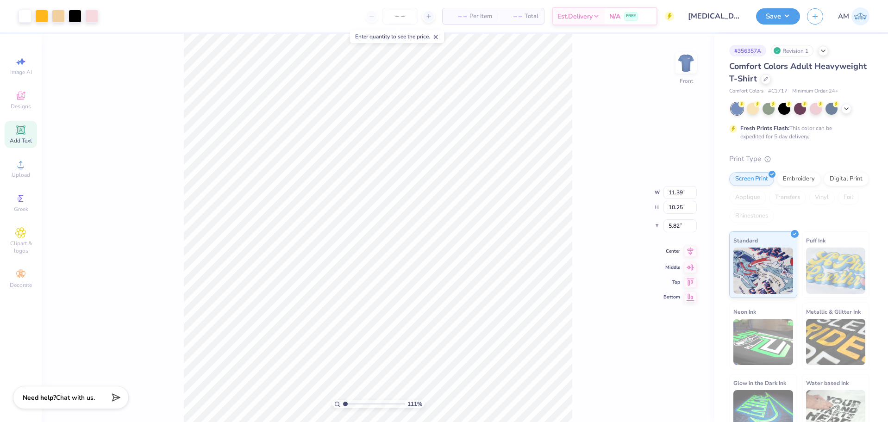
click at [682, 252] on div "Center" at bounding box center [679, 251] width 33 height 11
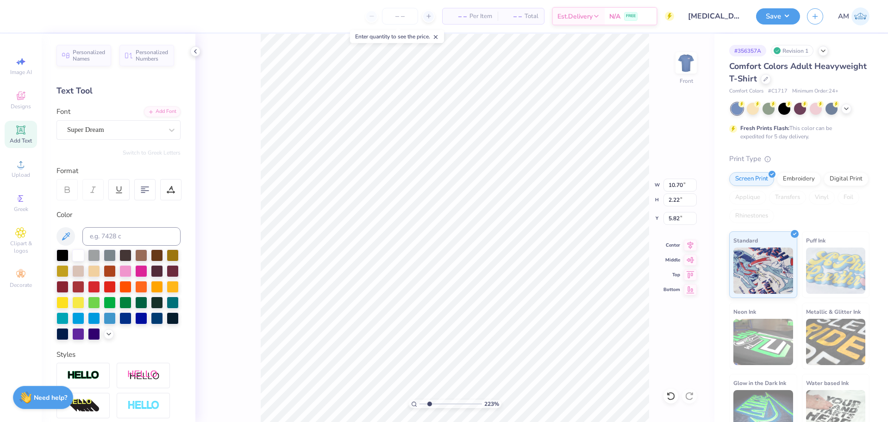
scroll to position [8, 1]
click at [672, 394] on icon at bounding box center [670, 396] width 9 height 9
type input "1"
click at [689, 246] on icon at bounding box center [690, 244] width 6 height 8
click at [462, 296] on li "Group" at bounding box center [476, 299] width 73 height 18
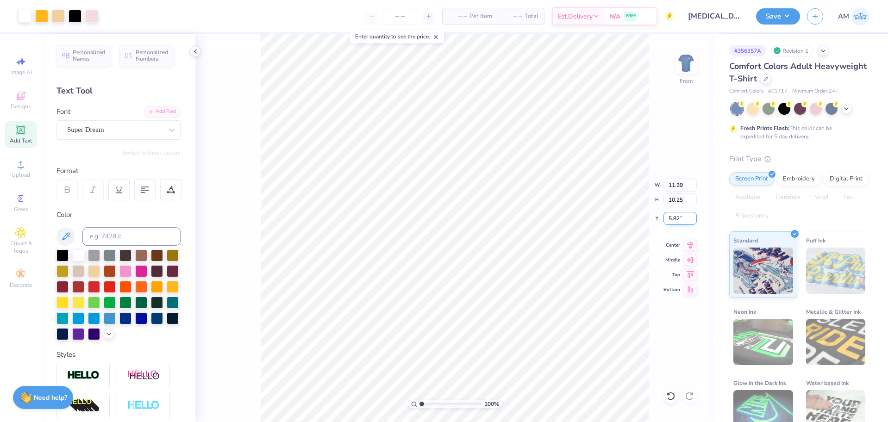
click at [677, 219] on input "5.82" at bounding box center [679, 218] width 33 height 13
type input "3"
click at [667, 220] on input "3" at bounding box center [679, 218] width 33 height 13
click at [196, 50] on icon at bounding box center [195, 51] width 7 height 7
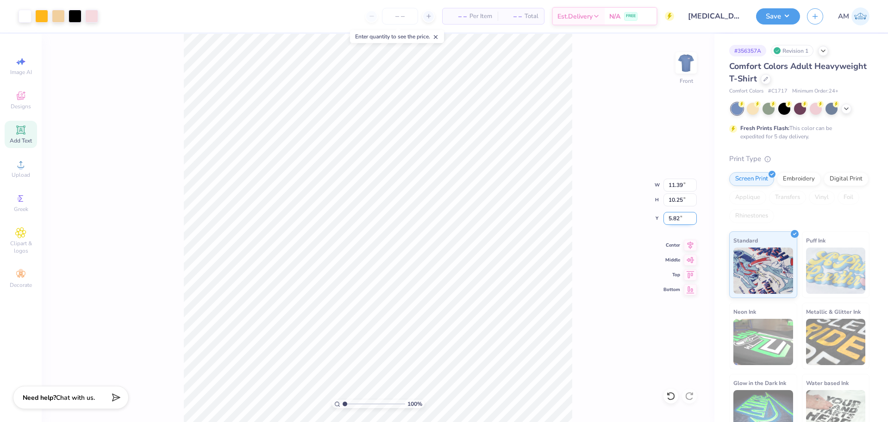
click at [674, 221] on input "5.82" at bounding box center [679, 218] width 33 height 13
click at [670, 216] on input "3.00" at bounding box center [679, 218] width 33 height 13
type input "5.80"
click at [676, 182] on input "11.39" at bounding box center [679, 185] width 33 height 13
click at [686, 240] on icon at bounding box center [690, 243] width 13 height 11
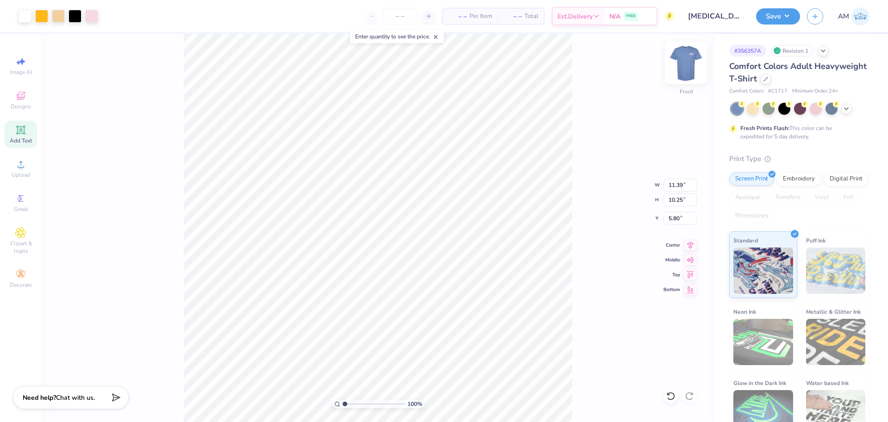
click at [678, 60] on img at bounding box center [686, 62] width 37 height 37
type input "1.64913377760655"
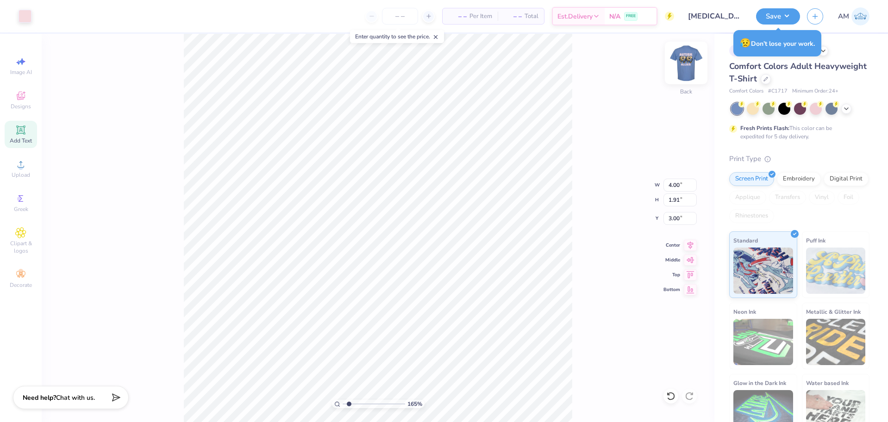
click at [693, 64] on img at bounding box center [686, 62] width 37 height 37
